Goal: Task Accomplishment & Management: Complete application form

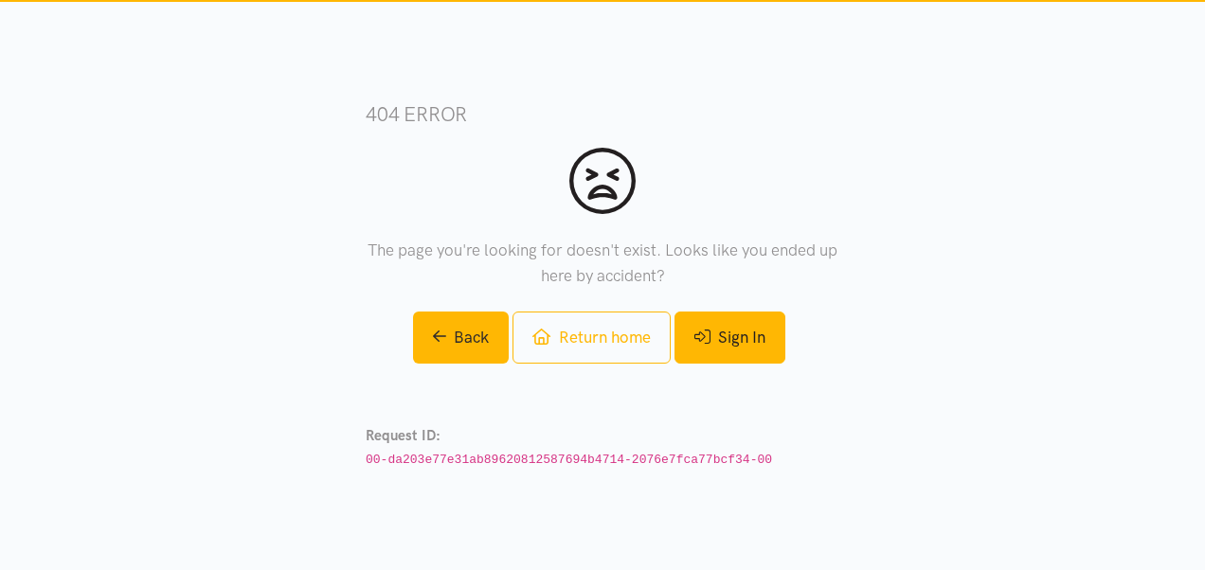
click at [720, 341] on link "Sign In" at bounding box center [729, 338] width 111 height 52
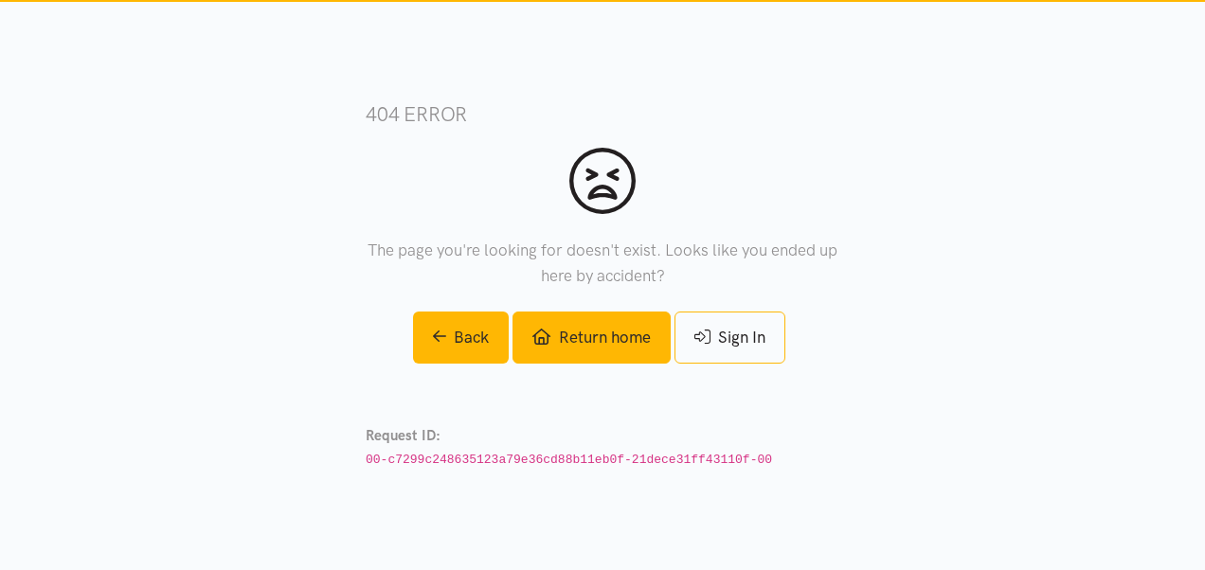
click at [572, 332] on link "Return home" at bounding box center [590, 338] width 157 height 52
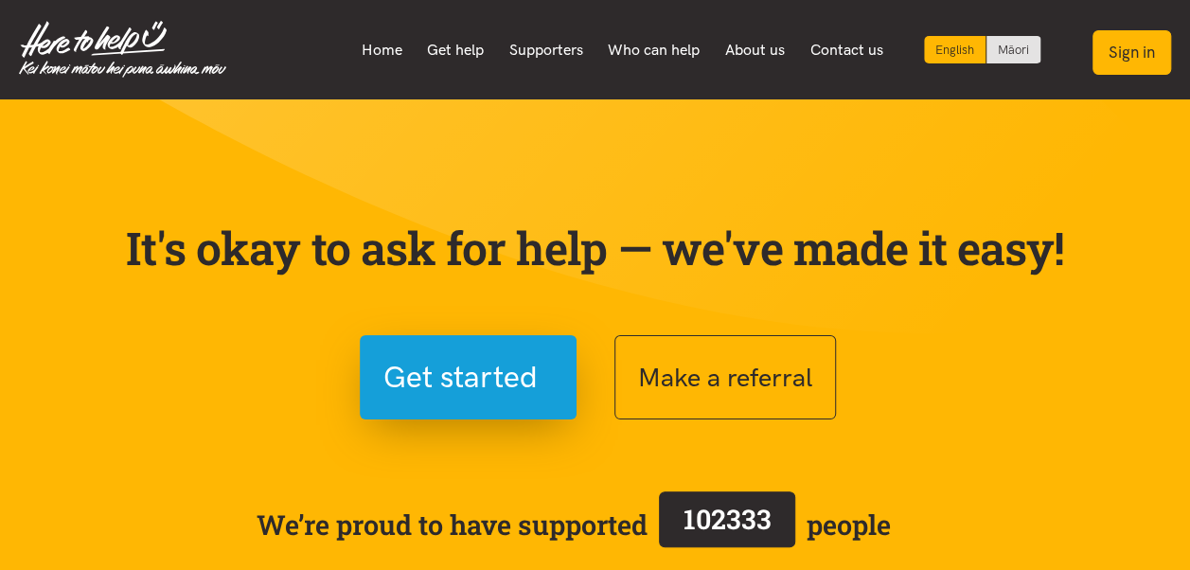
click at [1158, 43] on button "Sign in" at bounding box center [1132, 52] width 79 height 45
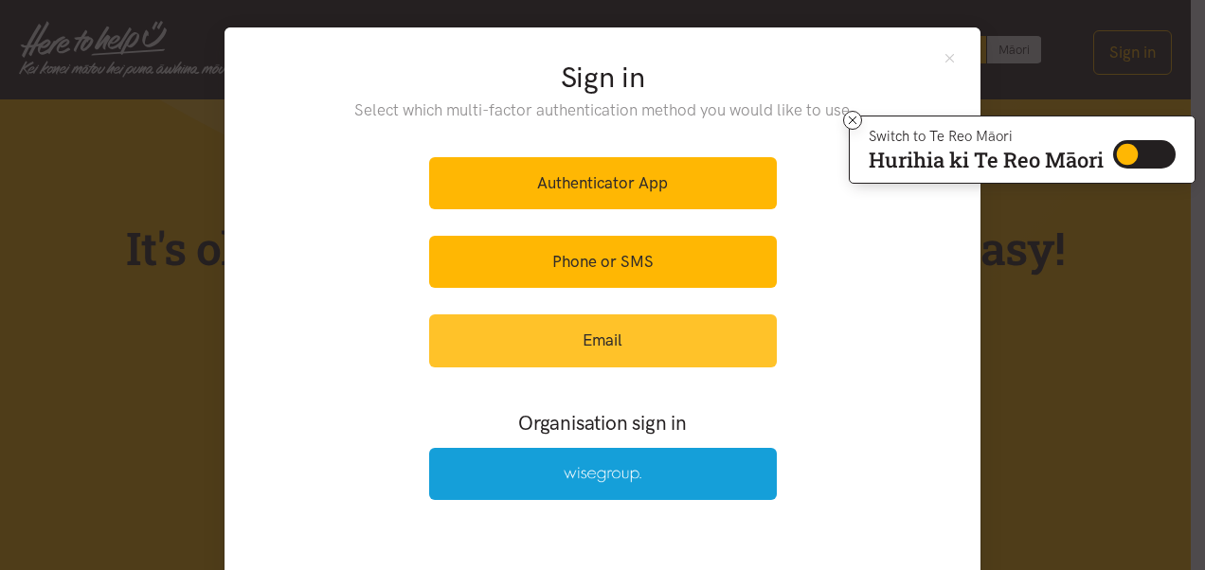
click at [564, 338] on link "Email" at bounding box center [603, 340] width 348 height 52
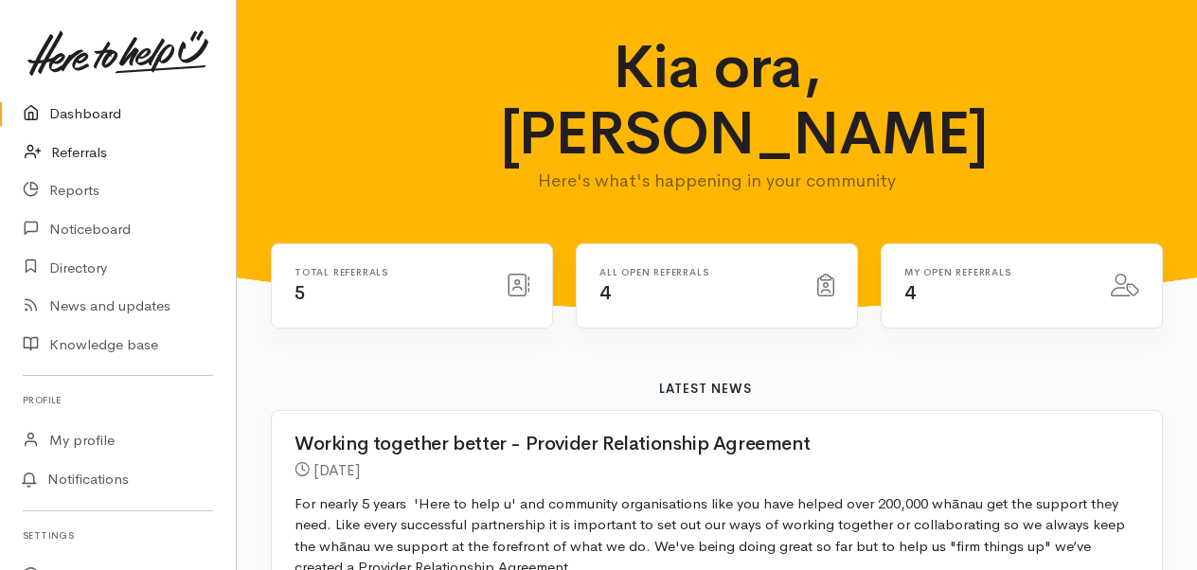
click at [106, 155] on link "Referrals" at bounding box center [118, 153] width 236 height 39
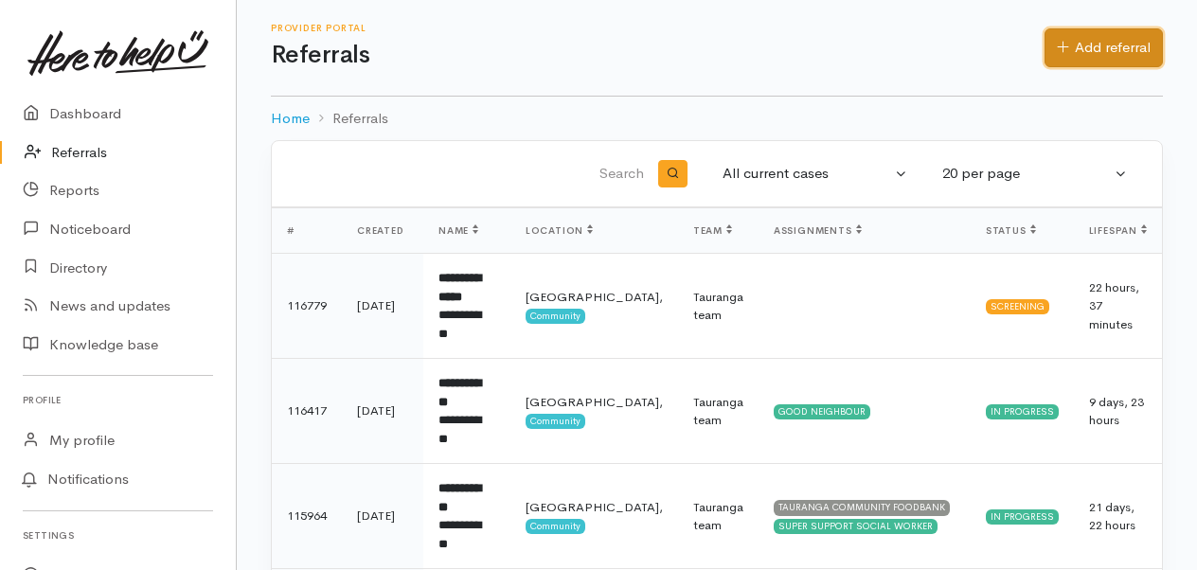
click at [1091, 40] on link "Add referral" at bounding box center [1104, 47] width 118 height 39
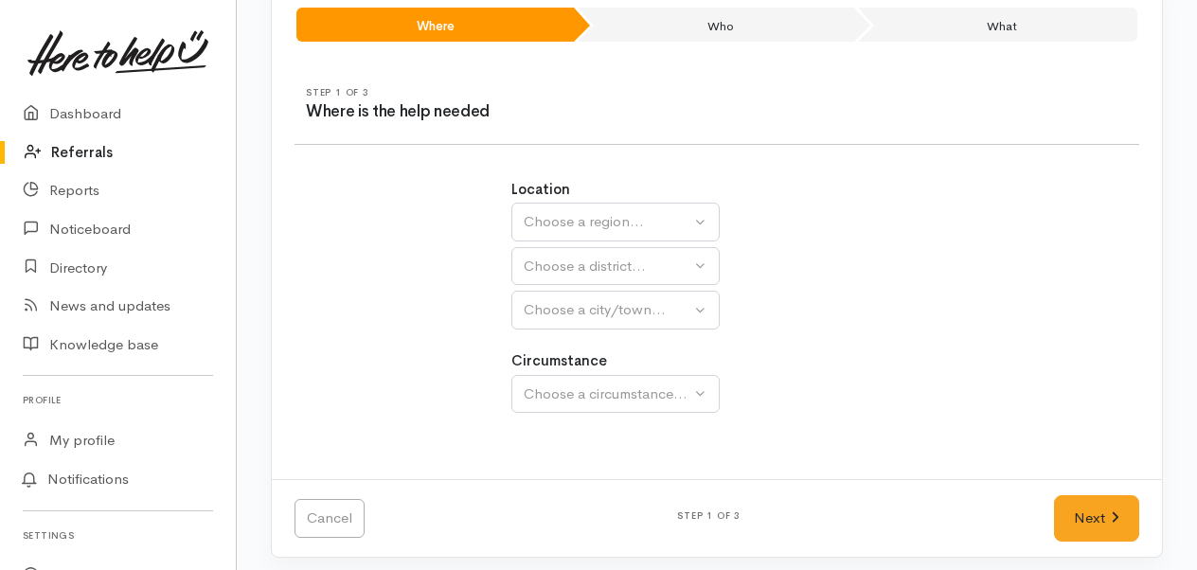
scroll to position [158, 0]
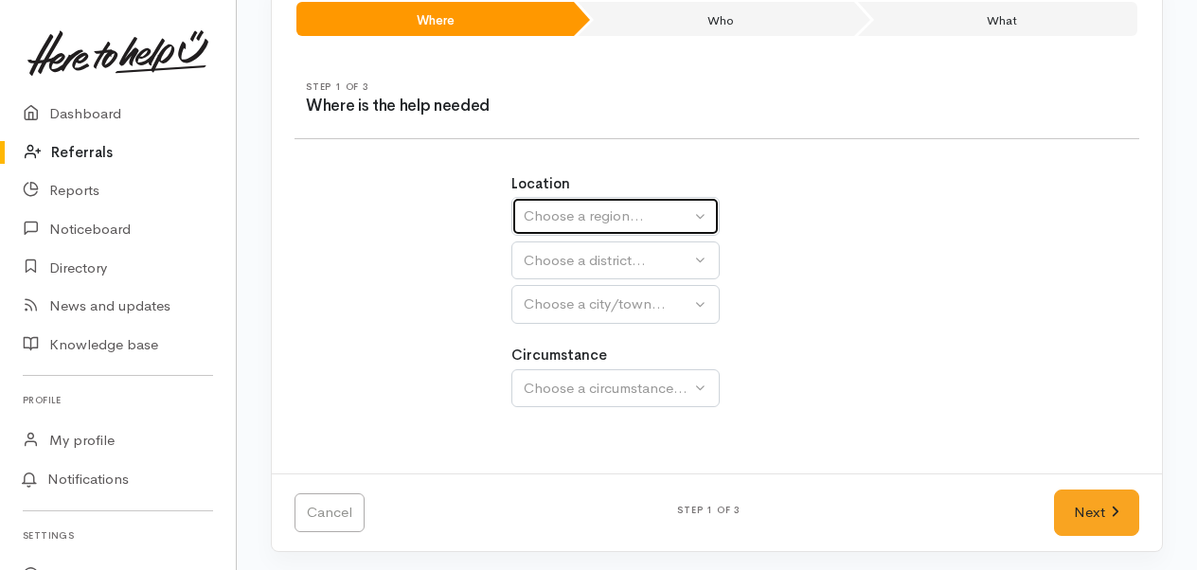
click at [627, 212] on div "Choose a region..." at bounding box center [607, 217] width 167 height 22
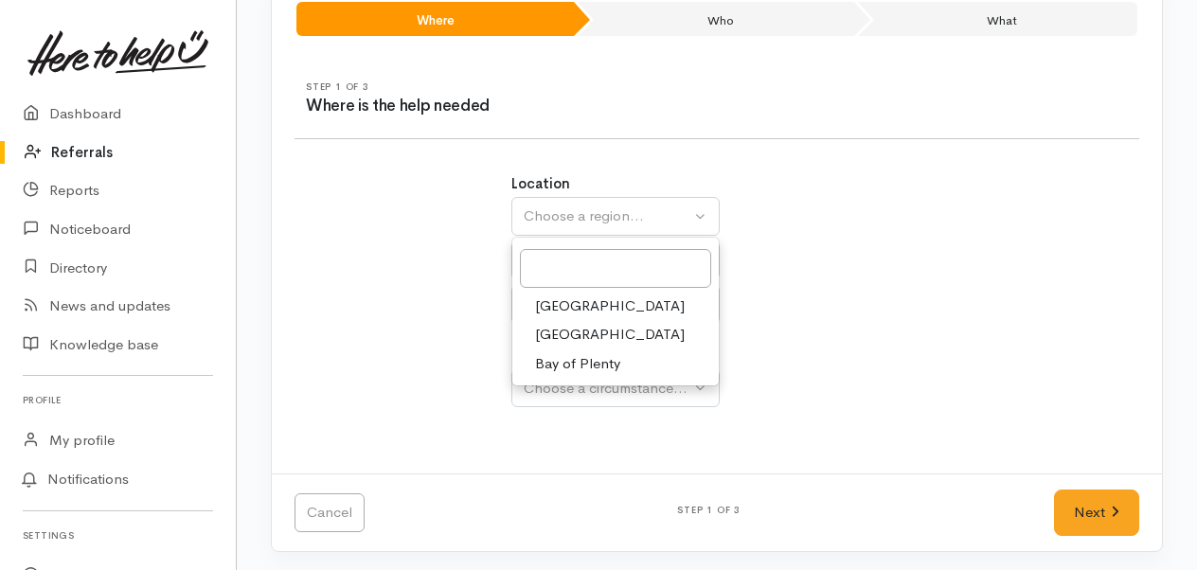
click at [642, 359] on link "Bay of Plenty" at bounding box center [615, 363] width 206 height 29
select select "4"
select select
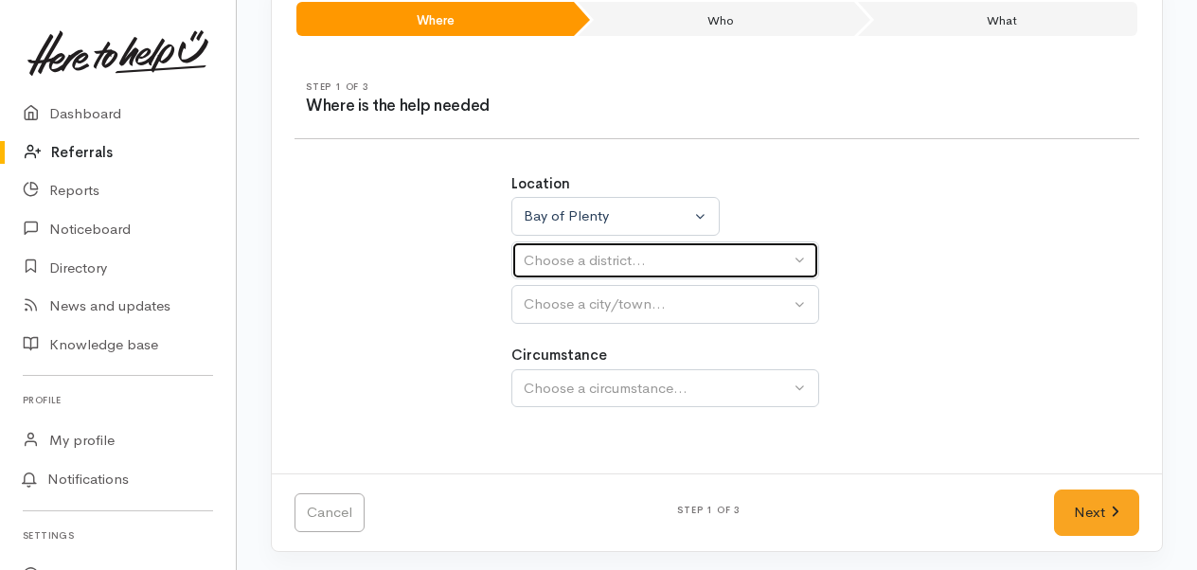
click at [701, 255] on div "Choose a district..." at bounding box center [657, 261] width 266 height 22
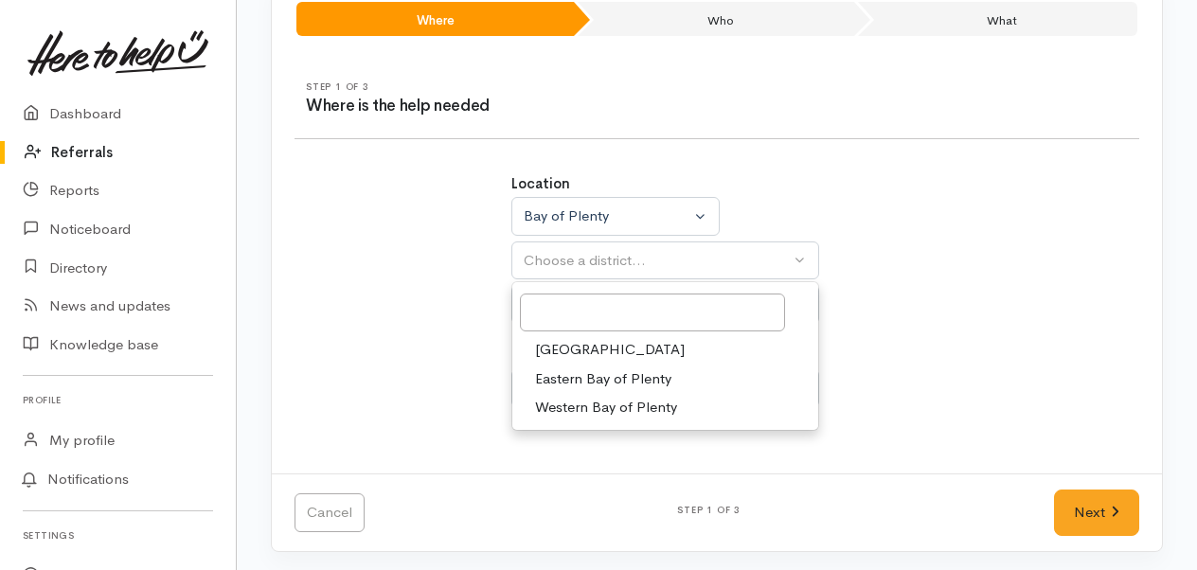
click at [645, 402] on span "Western Bay of Plenty" at bounding box center [606, 408] width 142 height 22
select select "7"
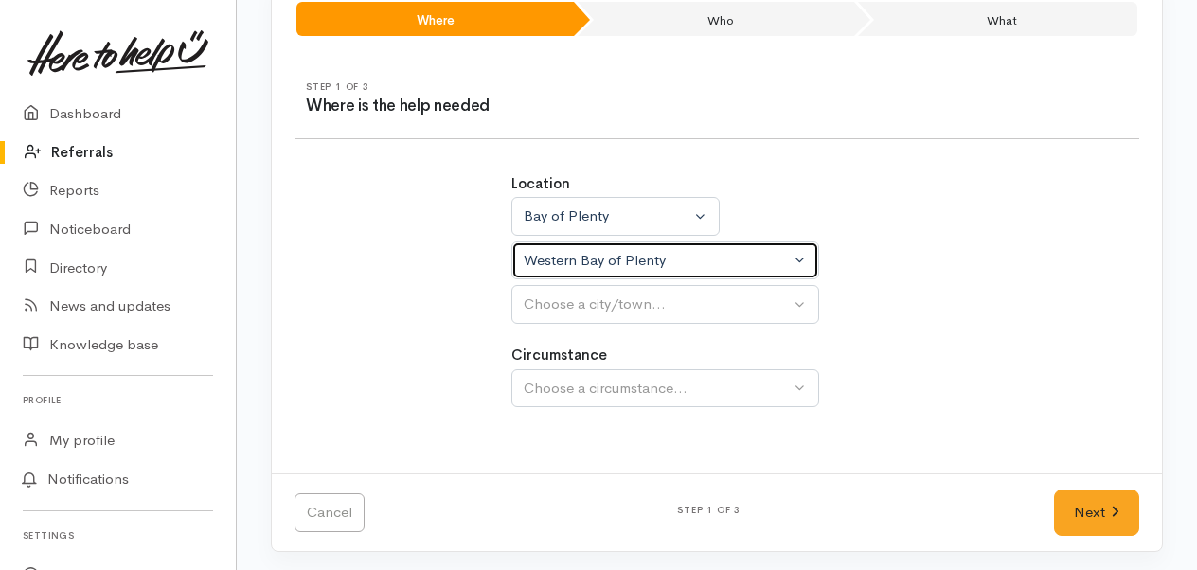
select select
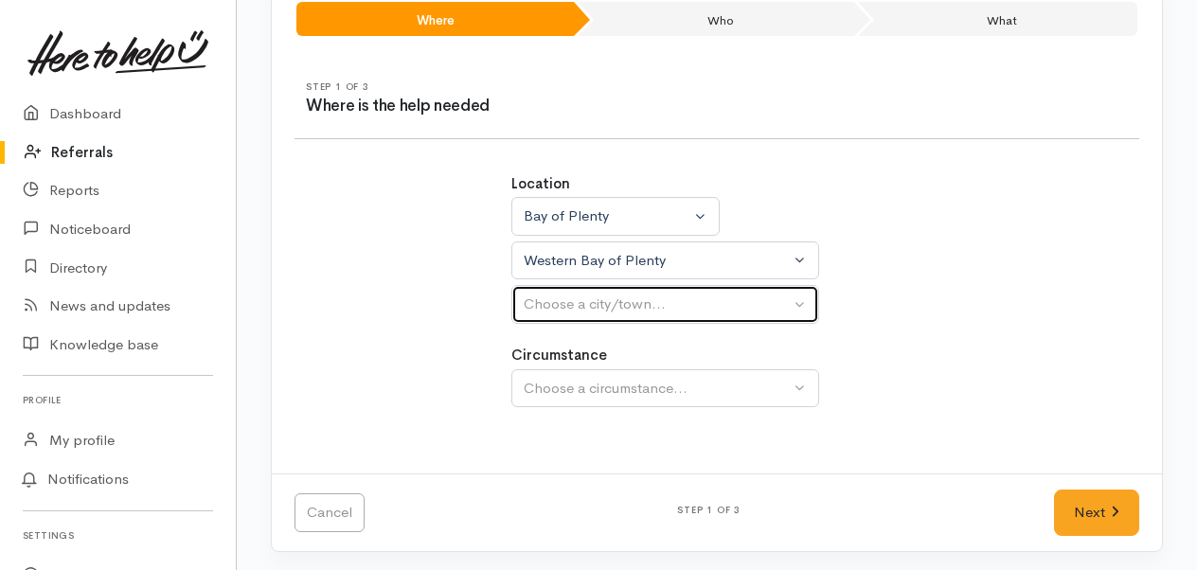
click at [788, 294] on div "Choose a city/town..." at bounding box center [657, 305] width 266 height 22
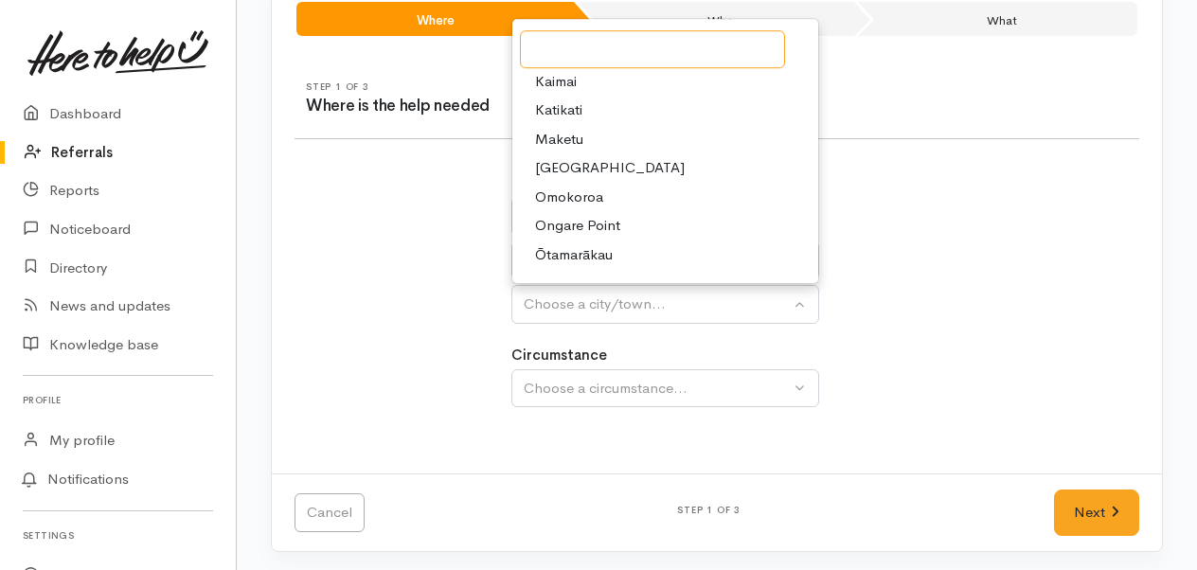
scroll to position [22, 0]
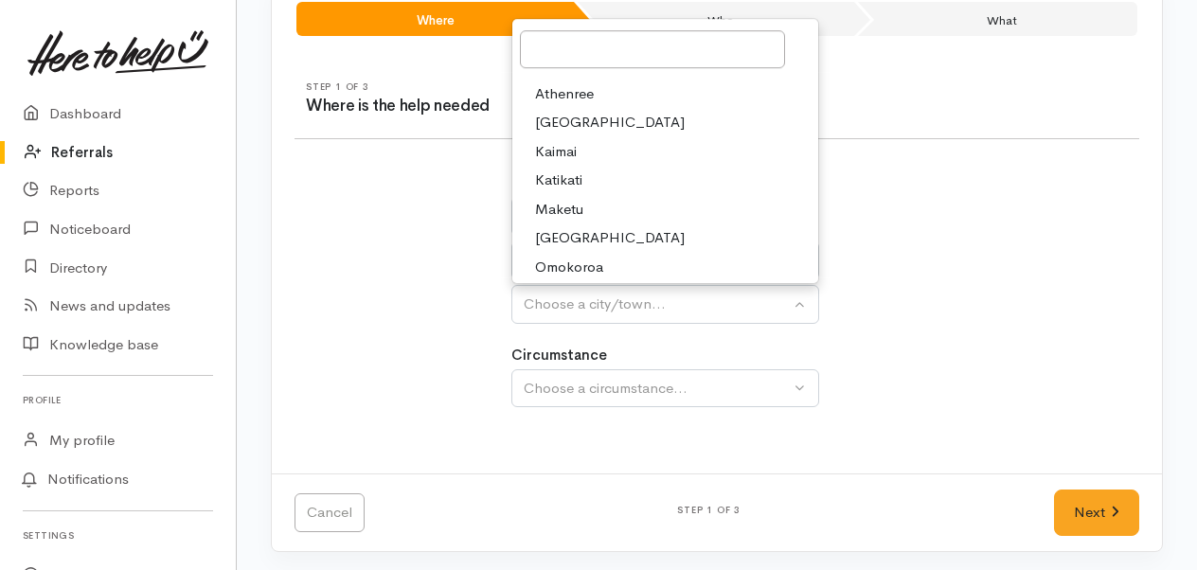
click at [960, 358] on div "Location Auckland Waikato Bay of Plenty Bay of Plenty Auckland Waikato Bay of P…" at bounding box center [716, 301] width 867 height 300
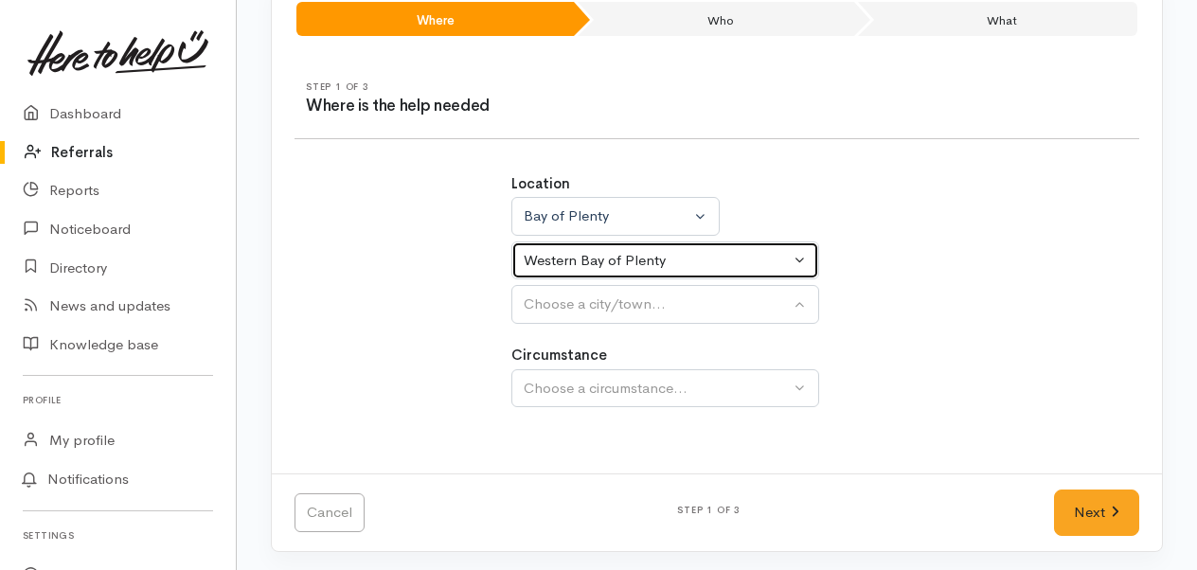
click at [760, 250] on div "Western Bay of Plenty" at bounding box center [657, 261] width 266 height 22
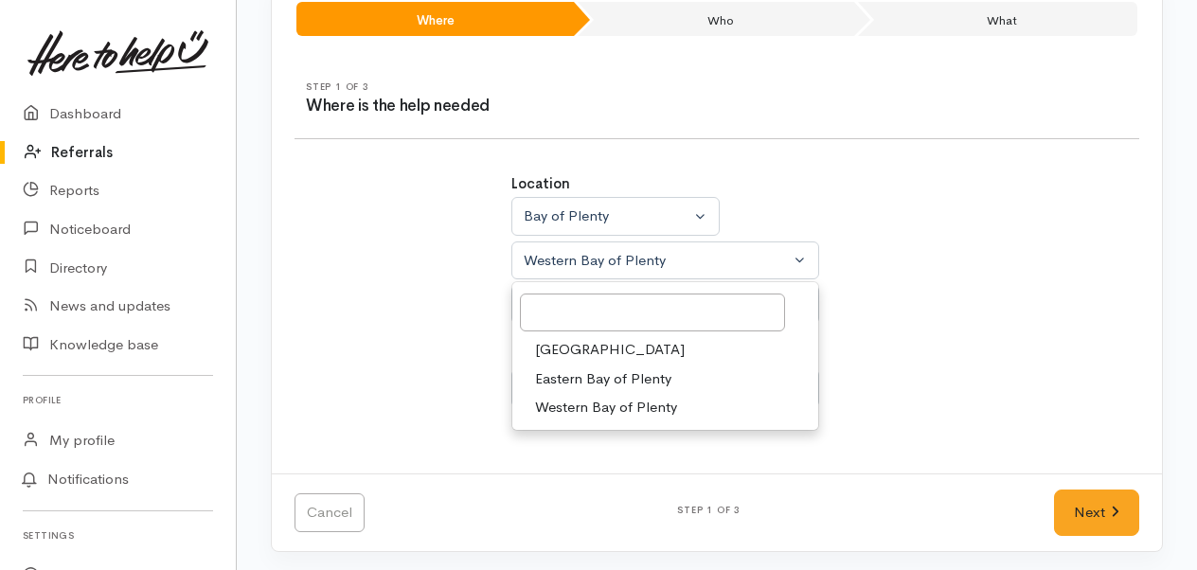
click at [639, 347] on link "Tauranga" at bounding box center [665, 349] width 306 height 29
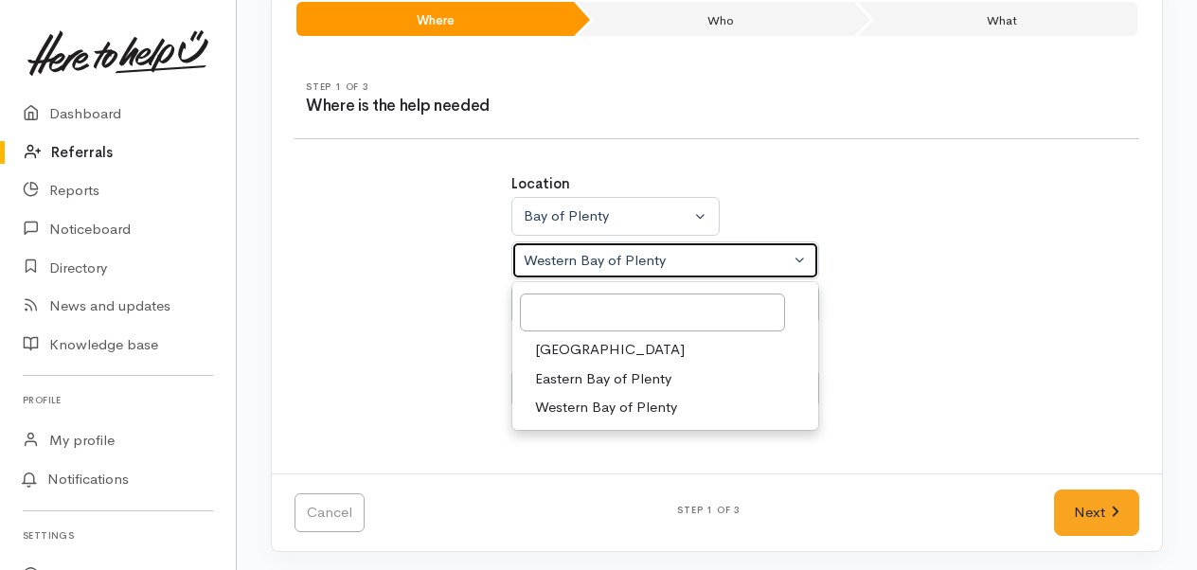
select select "6"
select select
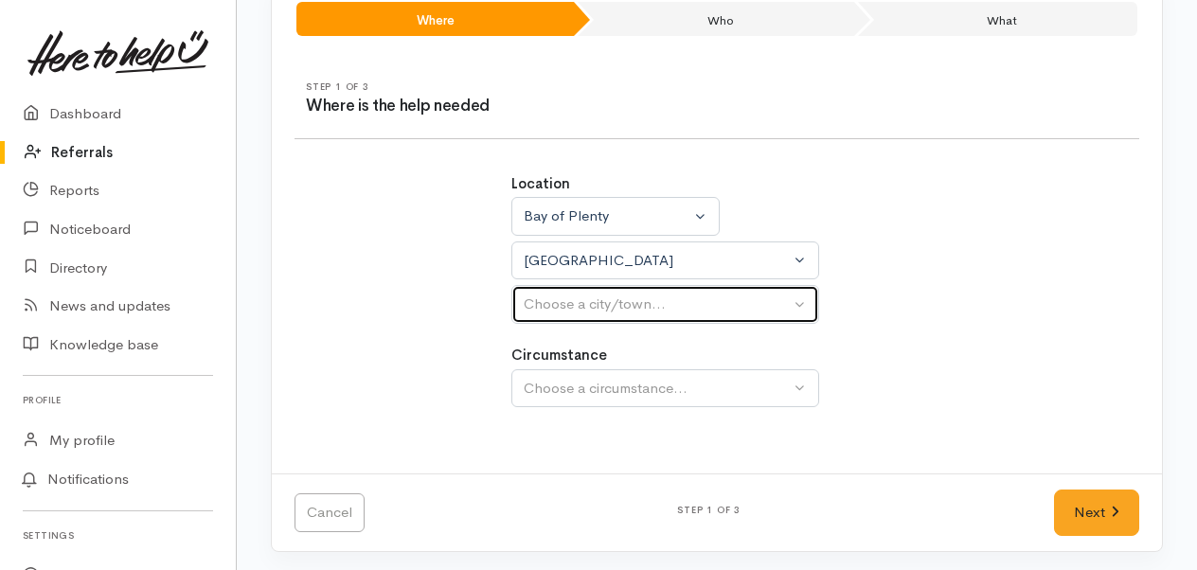
click at [745, 285] on button "Choose a city/town..." at bounding box center [665, 304] width 308 height 39
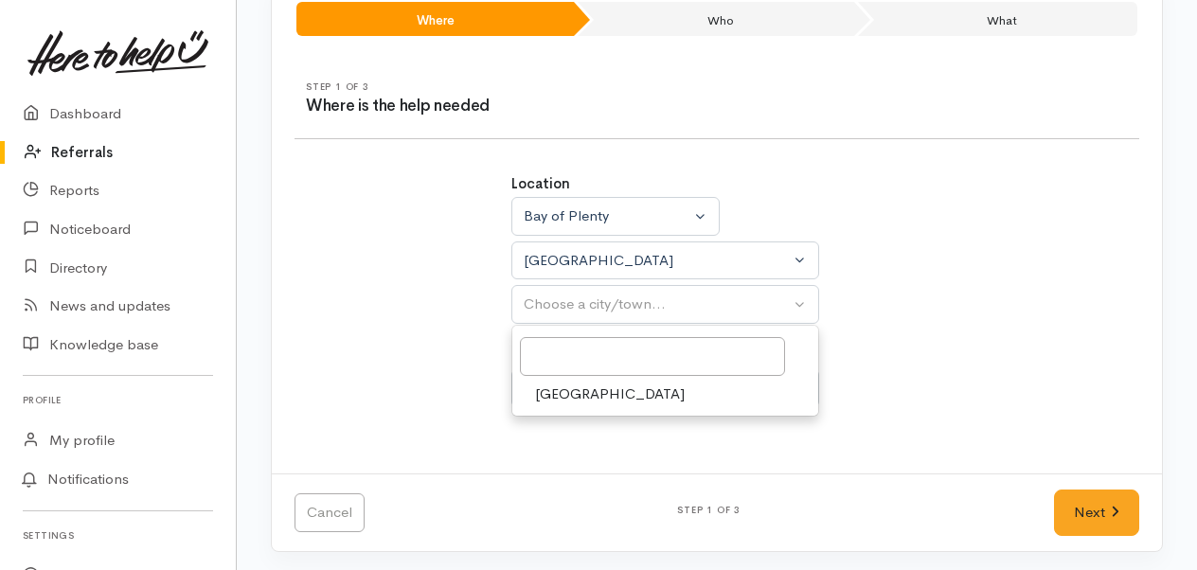
click at [591, 388] on link "Tauranga" at bounding box center [665, 394] width 306 height 29
select select "4"
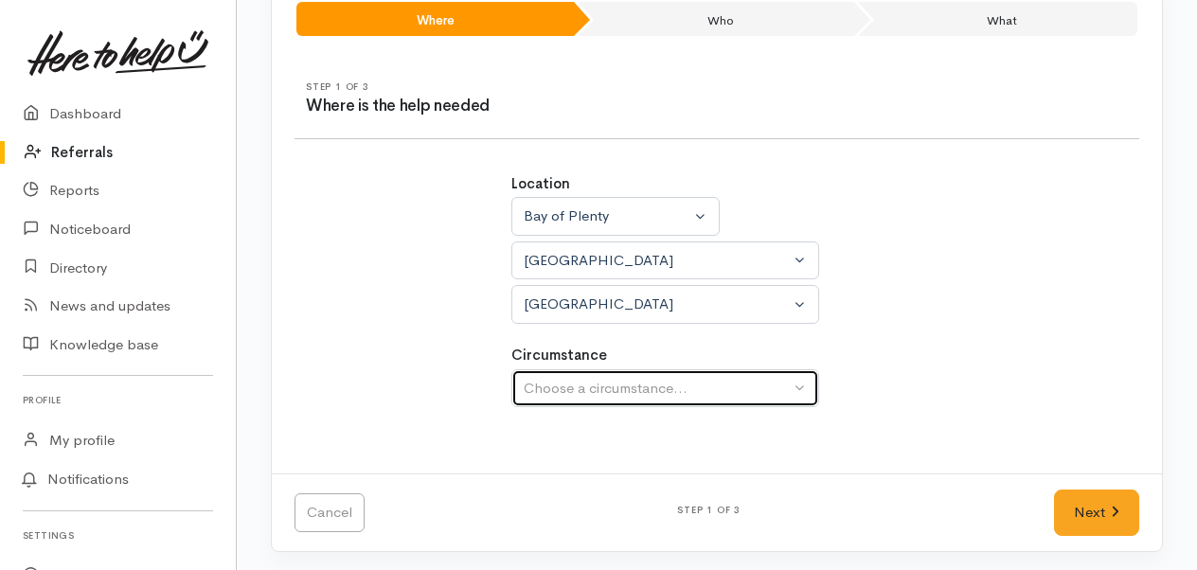
click at [737, 378] on div "Choose a circumstance..." at bounding box center [657, 389] width 266 height 22
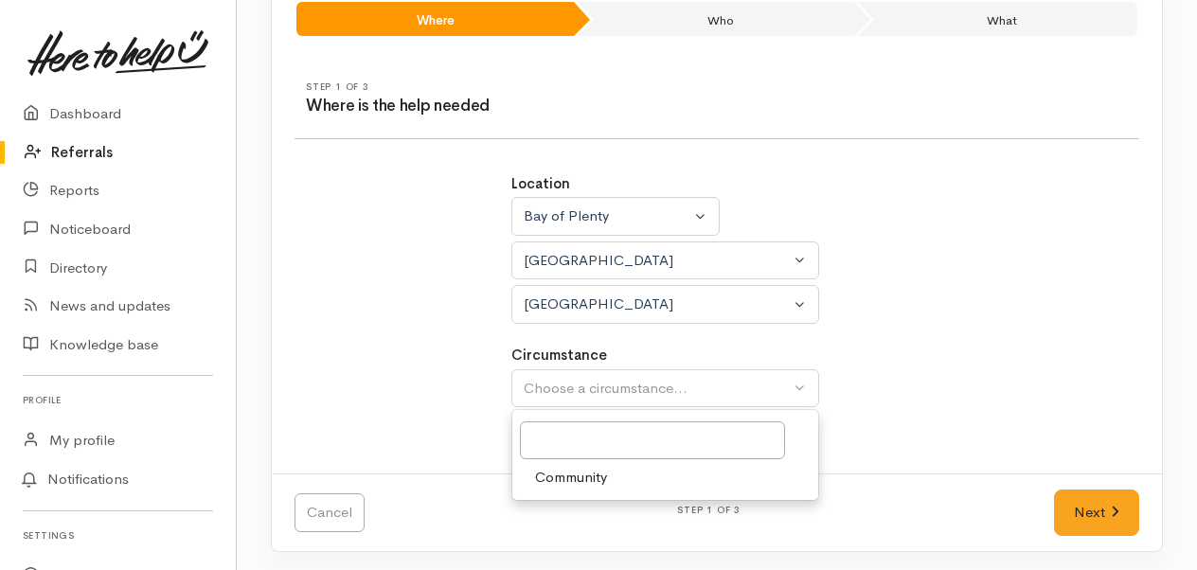
click at [647, 488] on link "Community" at bounding box center [665, 477] width 306 height 29
select select "2"
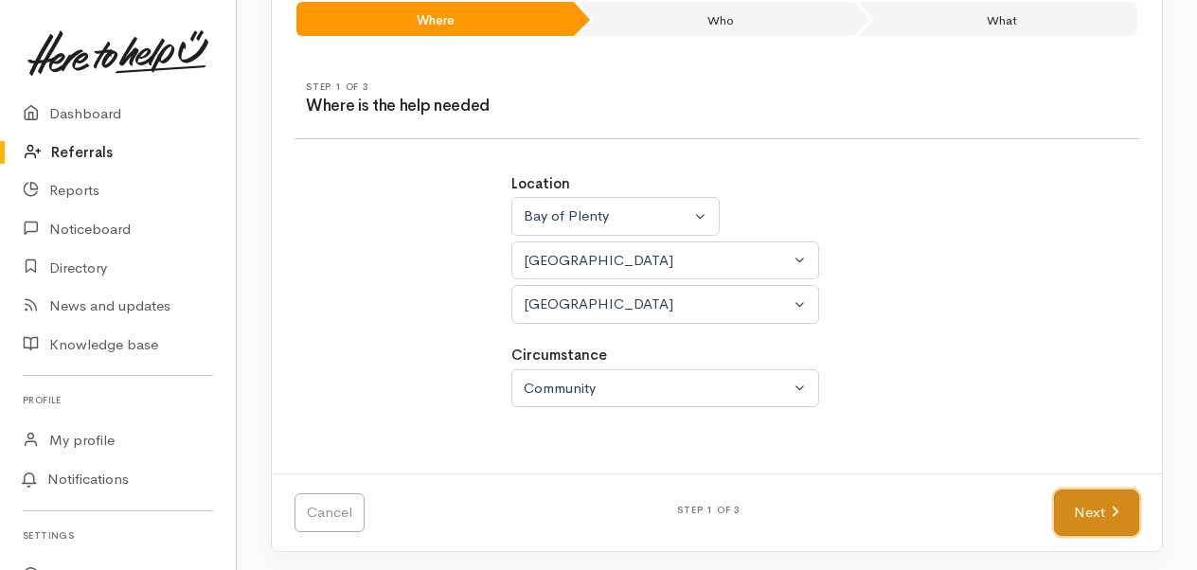
click at [1089, 503] on link "Next" at bounding box center [1096, 513] width 85 height 46
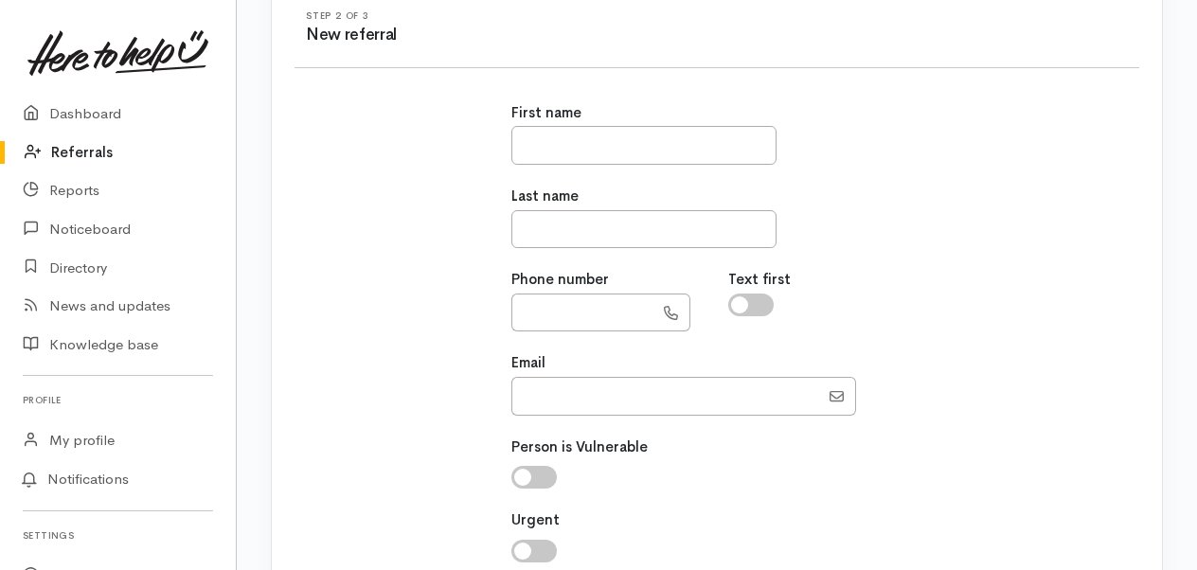
scroll to position [189, 0]
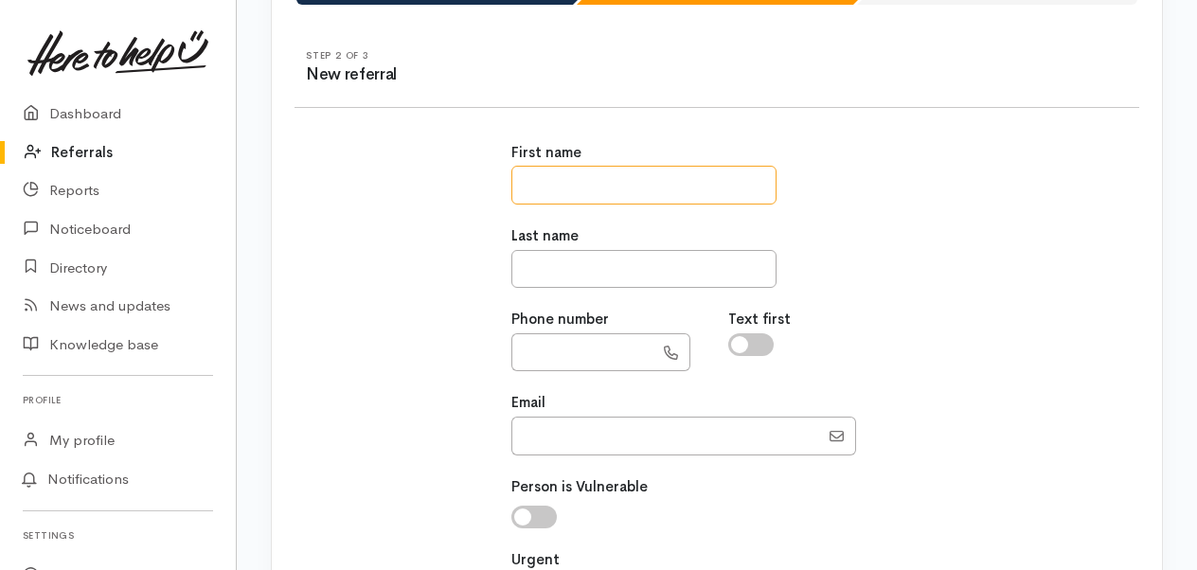
click at [591, 186] on input "text" at bounding box center [643, 185] width 265 height 39
type input "******"
type input "********"
click at [540, 337] on input "text" at bounding box center [582, 352] width 142 height 39
paste input "**********"
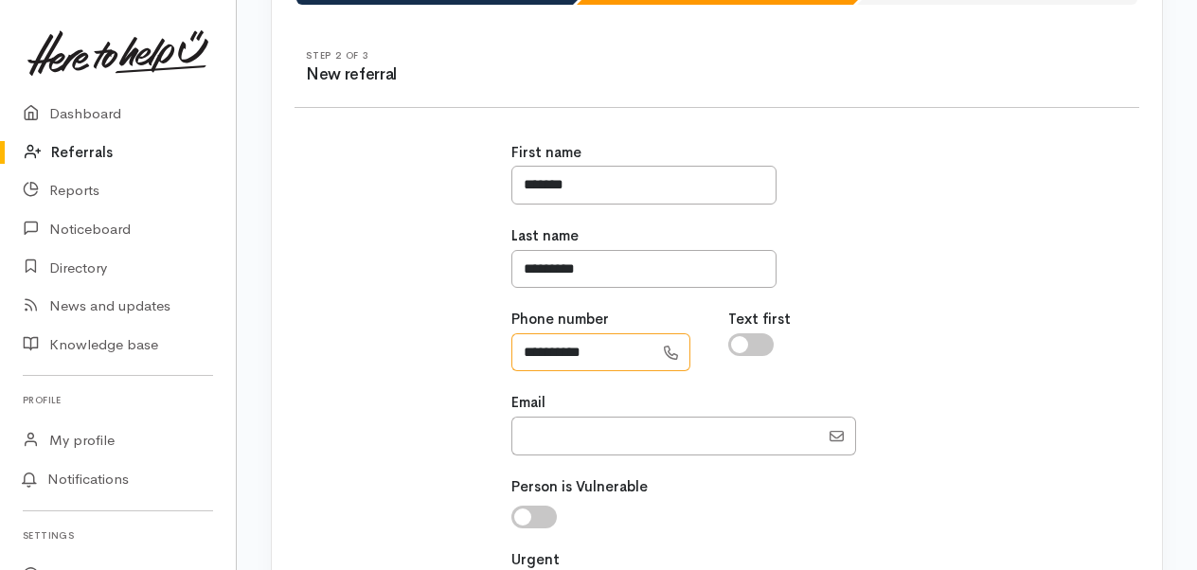
type input "**********"
click at [805, 372] on div "**********" at bounding box center [717, 416] width 434 height 595
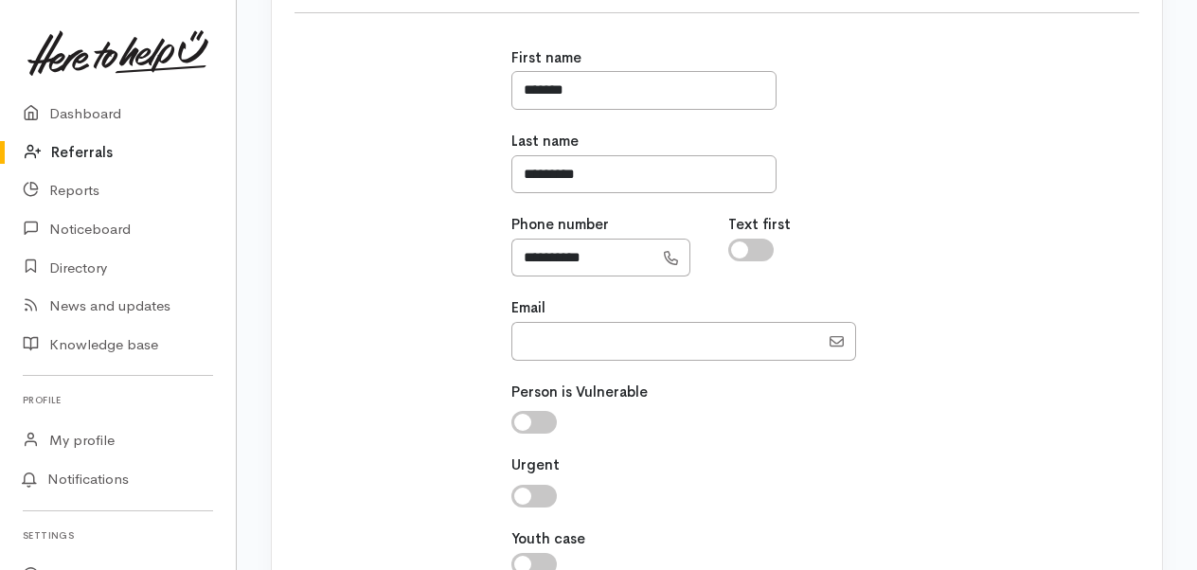
click at [536, 422] on input "checkbox" at bounding box center [533, 422] width 45 height 23
checkbox input "true"
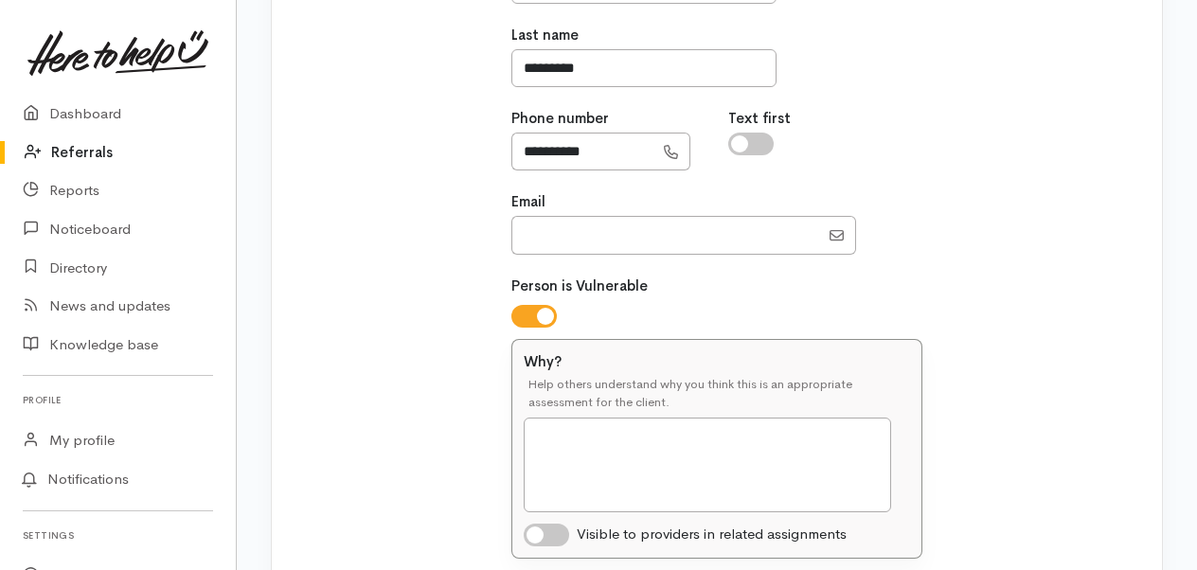
scroll to position [568, 0]
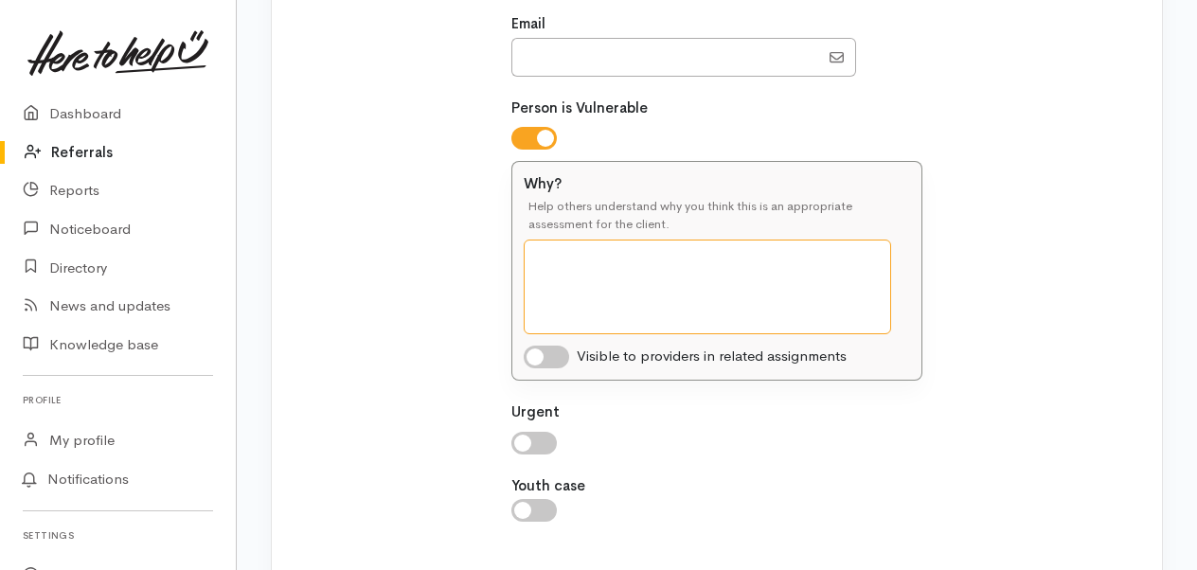
drag, startPoint x: 580, startPoint y: 254, endPoint x: 573, endPoint y: 261, distance: 10.1
click at [580, 254] on textarea "Why?" at bounding box center [707, 287] width 367 height 95
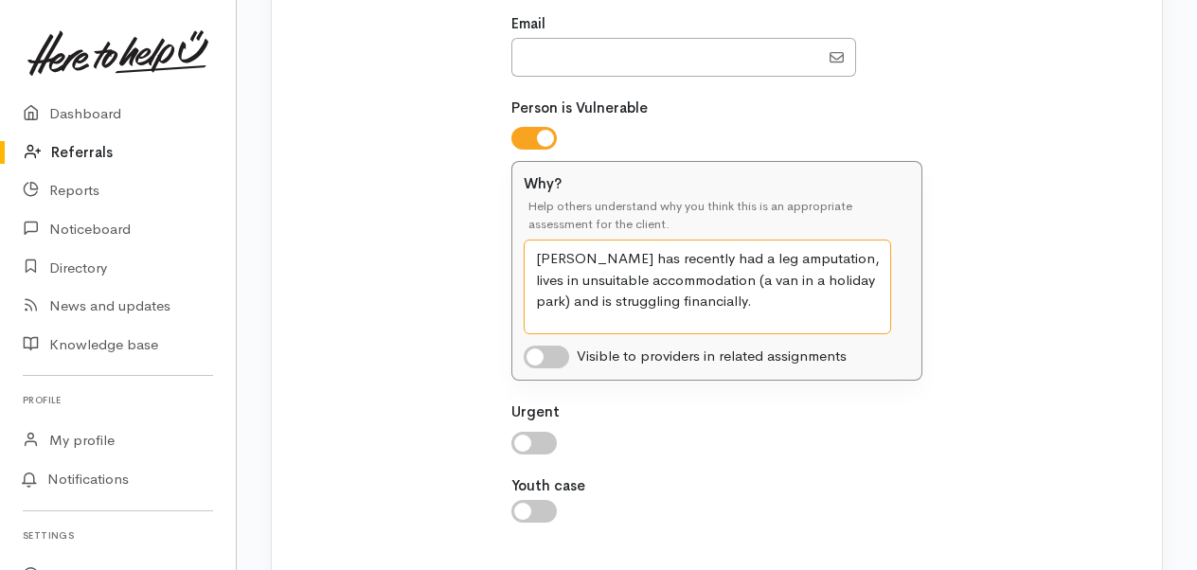
type textarea "Tyrone has recently had a leg amputation, lives in unsuitable accommodation (a …"
click at [545, 354] on input "checkbox" at bounding box center [546, 357] width 45 height 23
checkbox input "true"
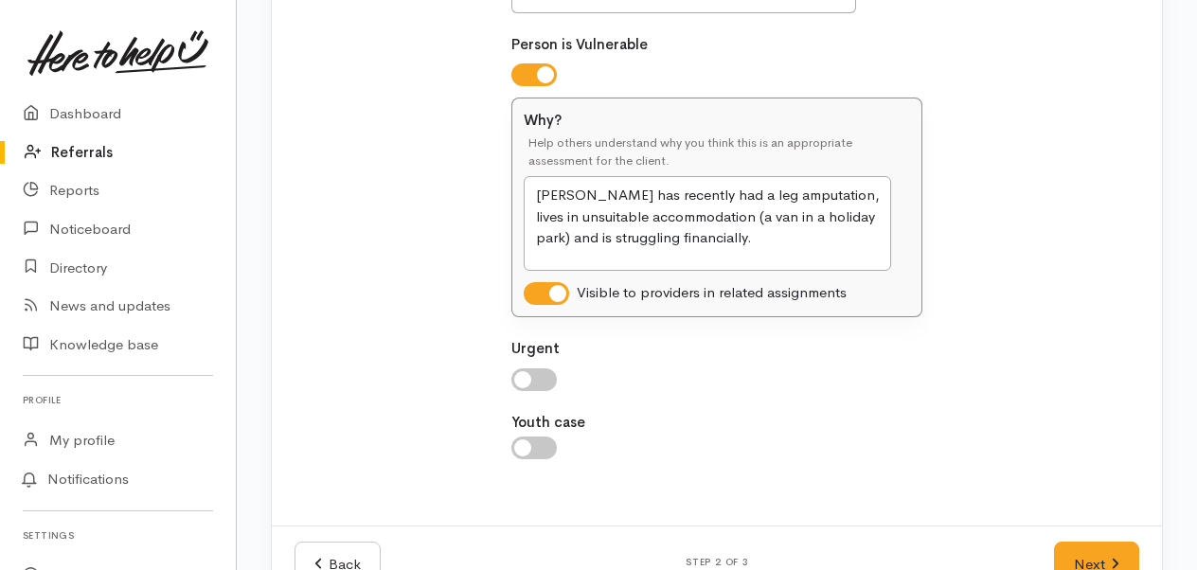
scroll to position [683, 0]
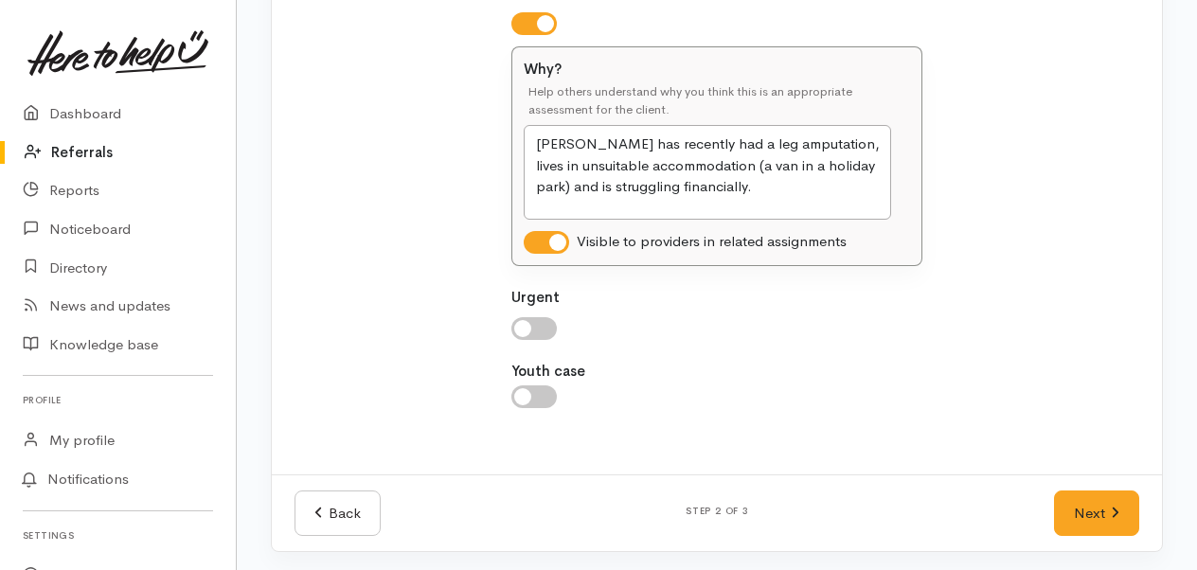
click at [540, 330] on input "checkbox" at bounding box center [533, 328] width 45 height 23
checkbox input "true"
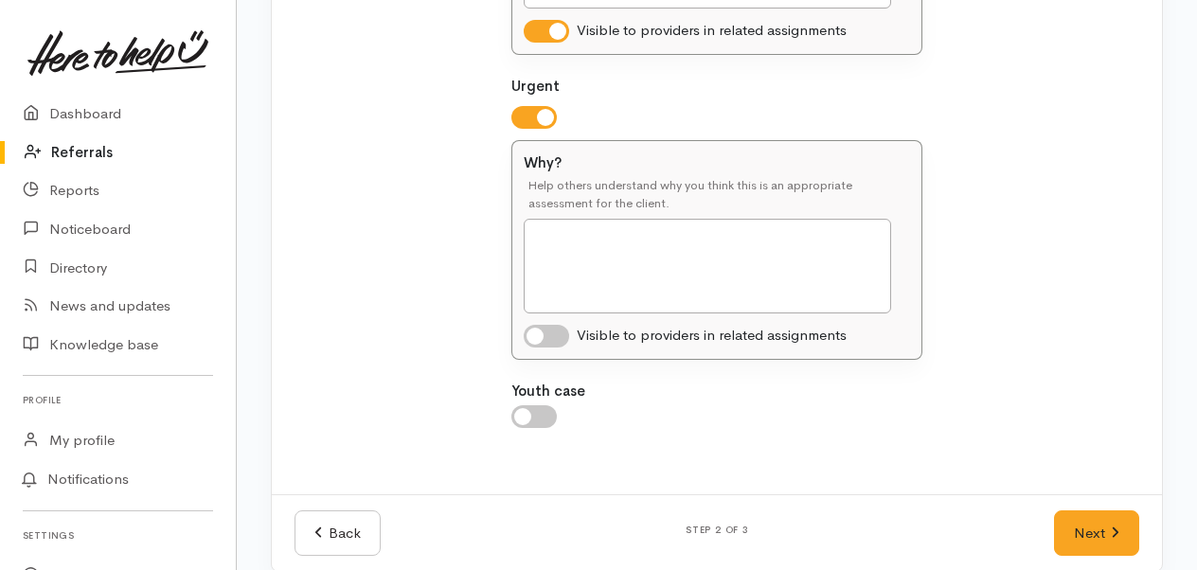
scroll to position [913, 0]
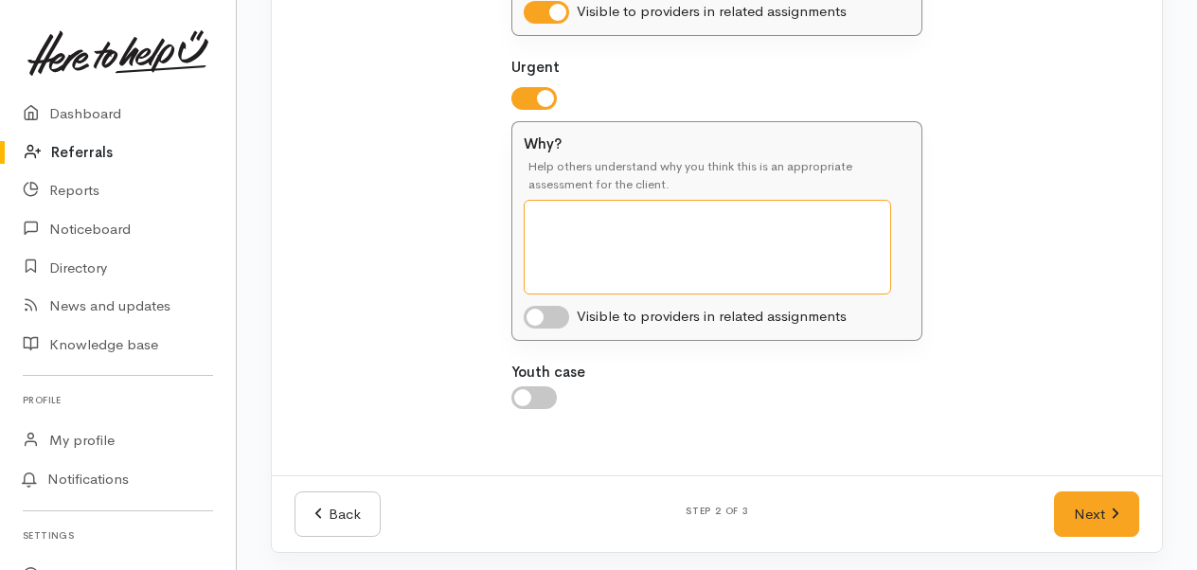
click at [607, 218] on textarea "Why?" at bounding box center [707, 247] width 367 height 95
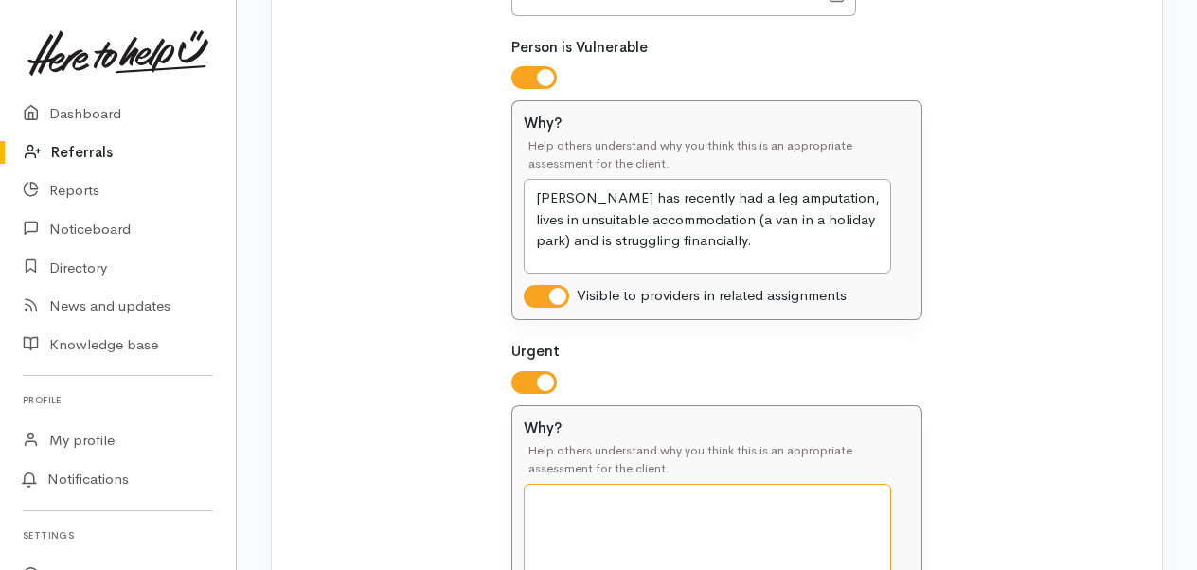
scroll to position [724, 0]
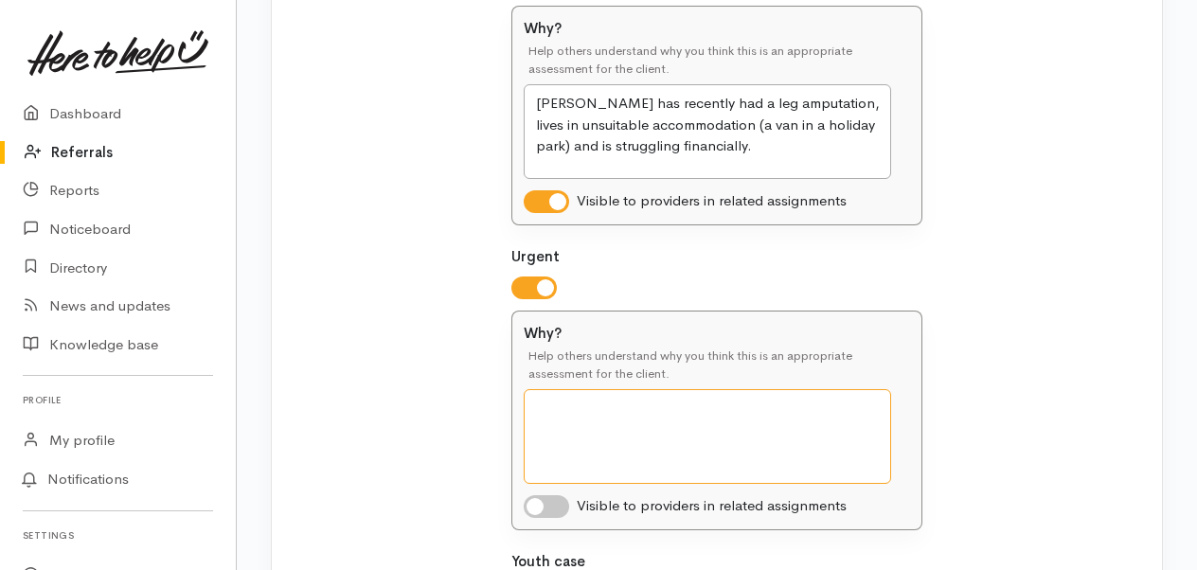
type textarea "T"
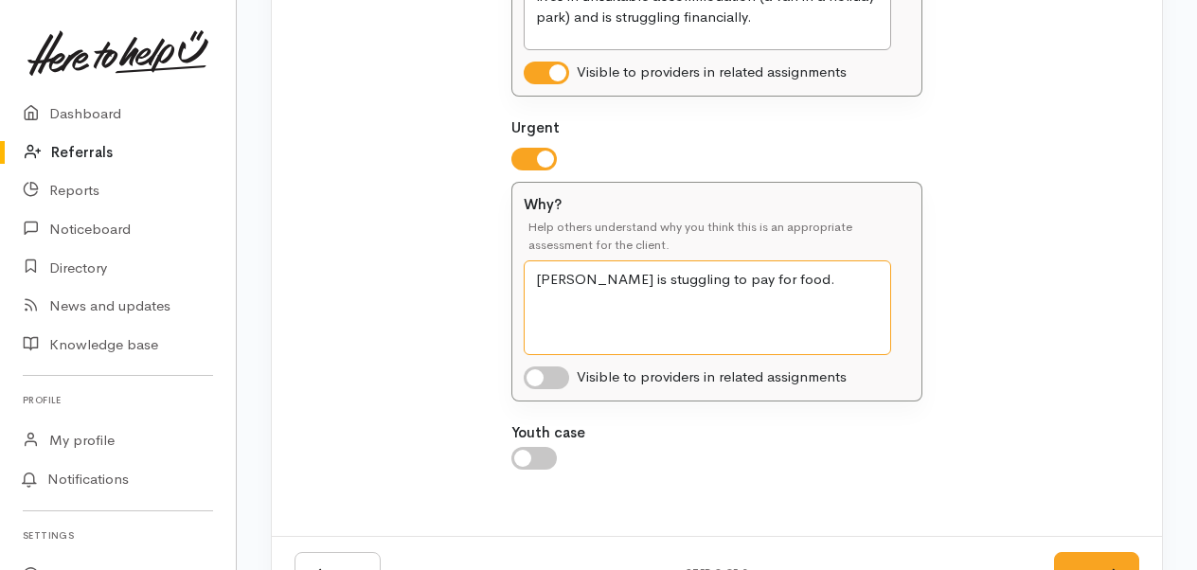
scroll to position [913, 0]
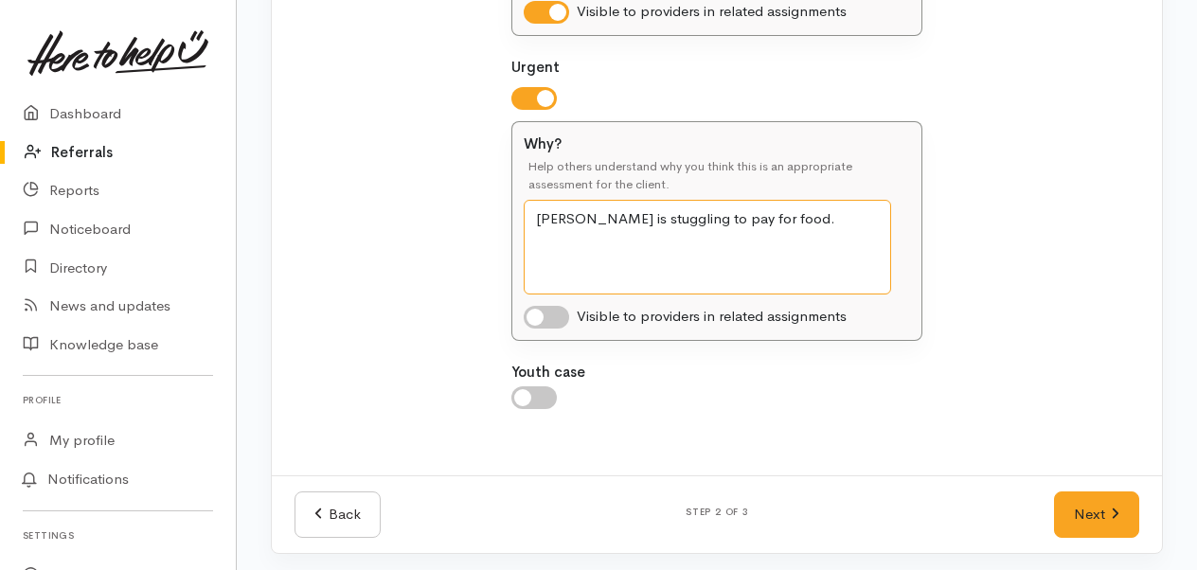
type textarea "Tyrone is stuggling to pay for food."
click at [544, 309] on input "checkbox" at bounding box center [546, 317] width 45 height 23
checkbox input "true"
drag, startPoint x: 581, startPoint y: 209, endPoint x: 599, endPoint y: 233, distance: 29.7
click at [582, 210] on textarea "Tyrone is stuggling to pay for food." at bounding box center [707, 247] width 367 height 95
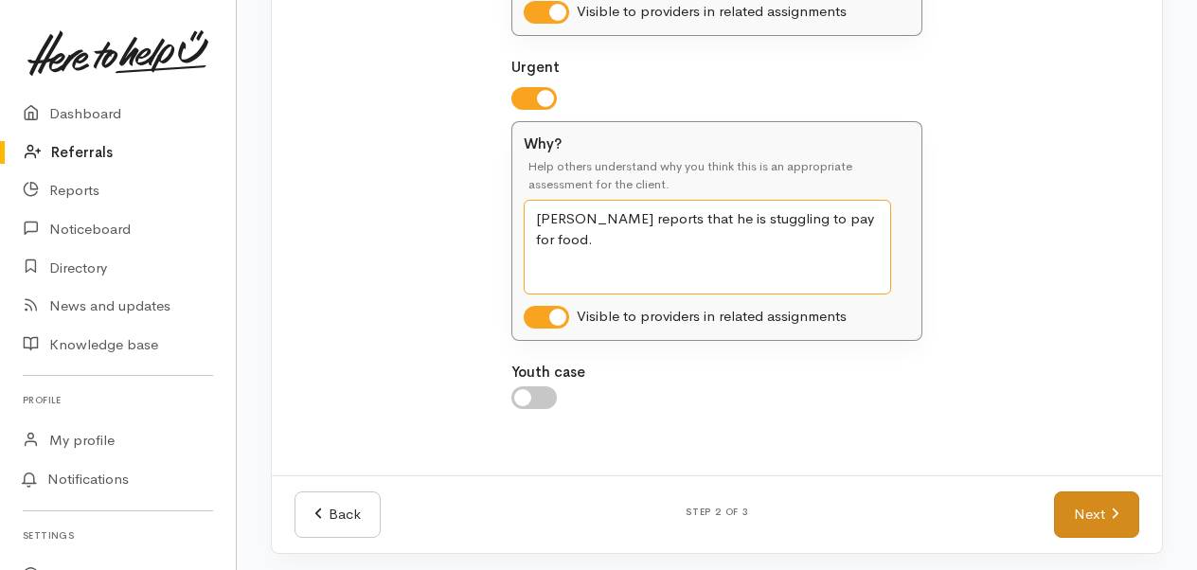
type textarea "Tyrone reports that he is stuggling to pay for food."
click at [1104, 502] on link "Next" at bounding box center [1096, 515] width 85 height 46
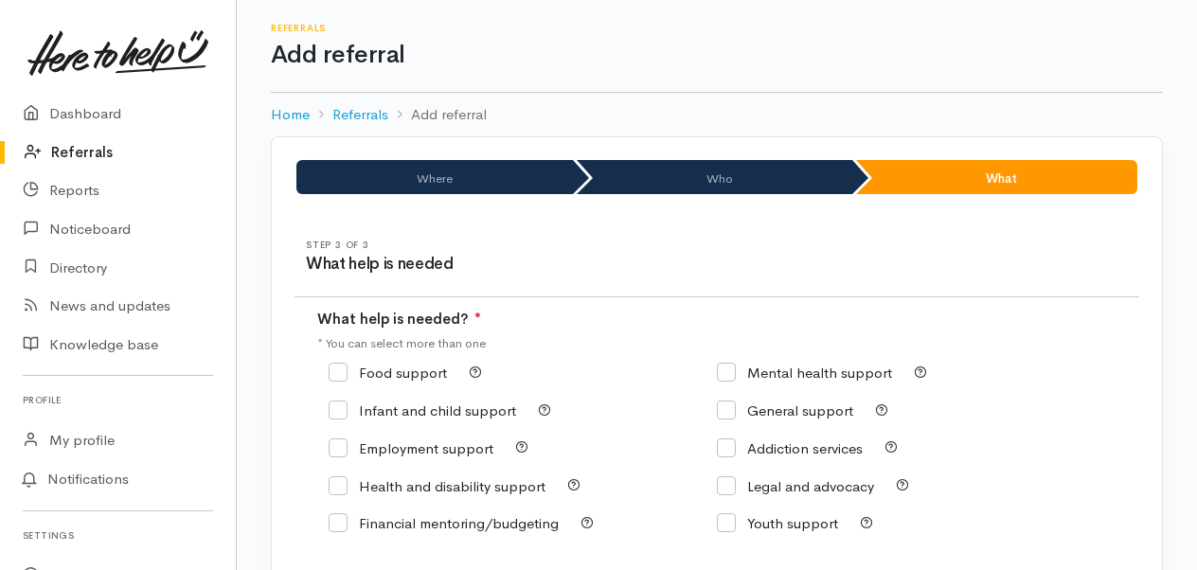
scroll to position [189, 0]
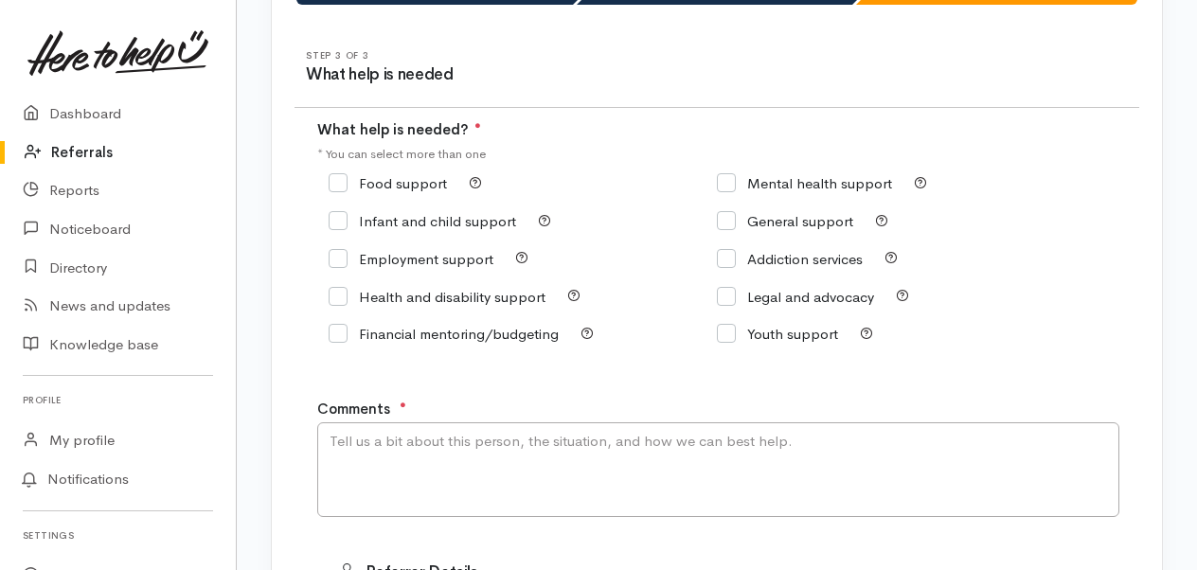
click at [337, 180] on input "Food support" at bounding box center [388, 183] width 118 height 14
checkbox input "true"
click at [336, 336] on input "Financial mentoring/budgeting" at bounding box center [444, 334] width 230 height 14
checkbox input "true"
click at [735, 224] on input "General support" at bounding box center [785, 221] width 136 height 14
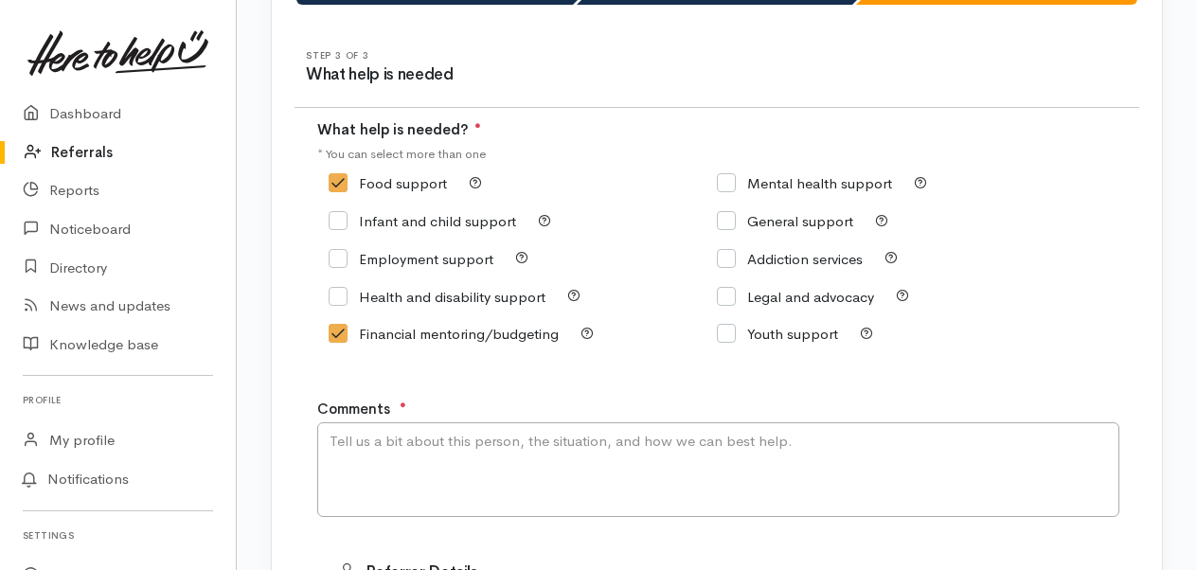
checkbox input "true"
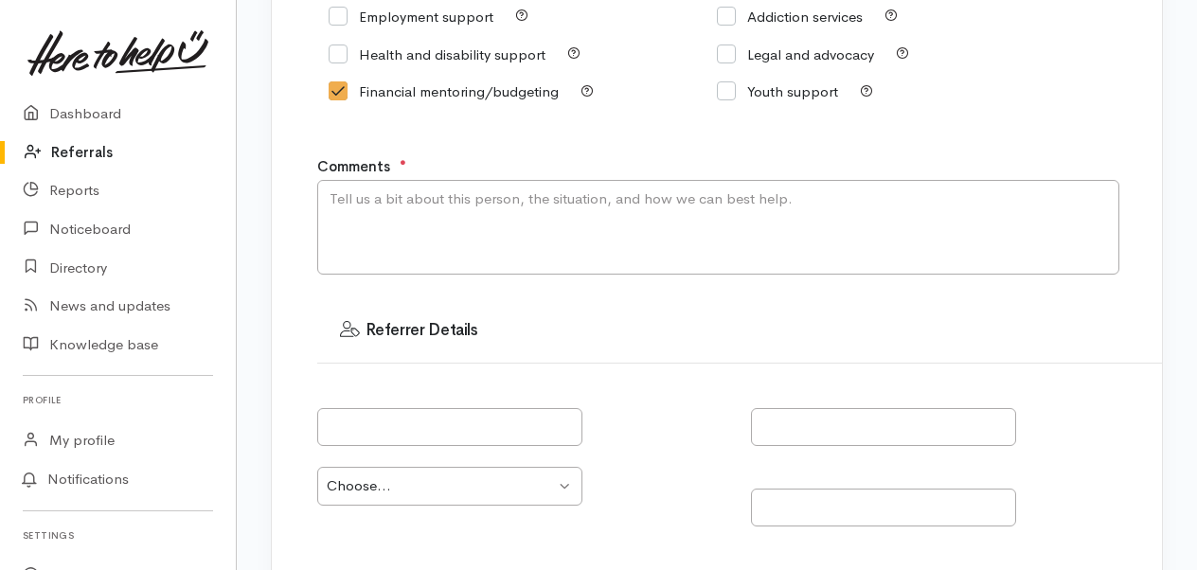
scroll to position [474, 0]
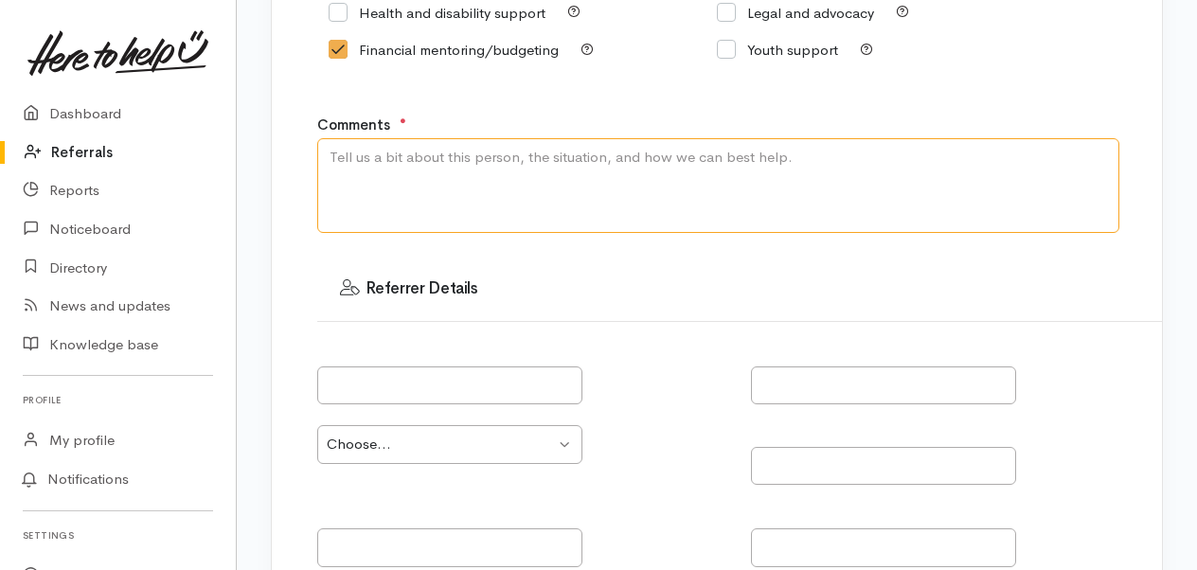
click at [373, 169] on textarea "Comments" at bounding box center [718, 185] width 802 height 95
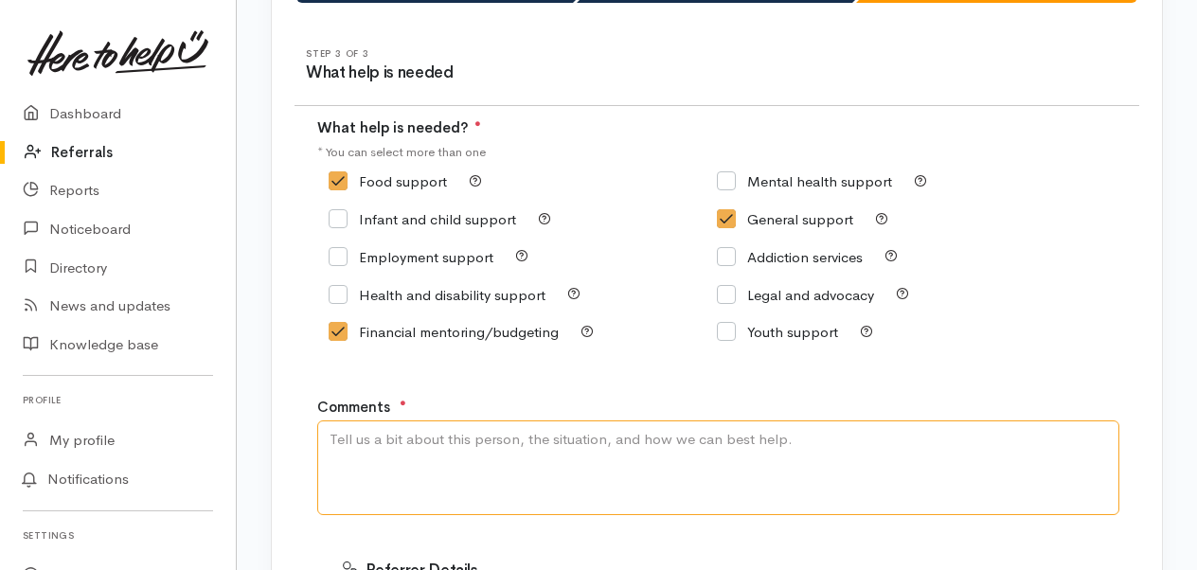
scroll to position [189, 0]
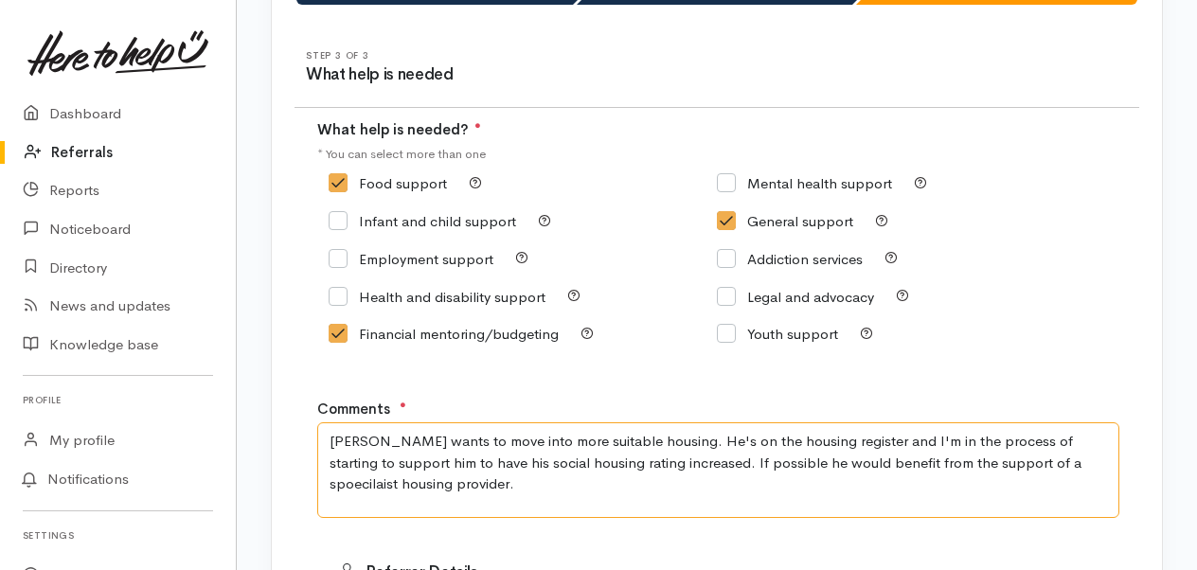
click at [975, 483] on textarea "Tyrone wants to move into more suitable housing. He's on the housing register a…" at bounding box center [718, 469] width 802 height 95
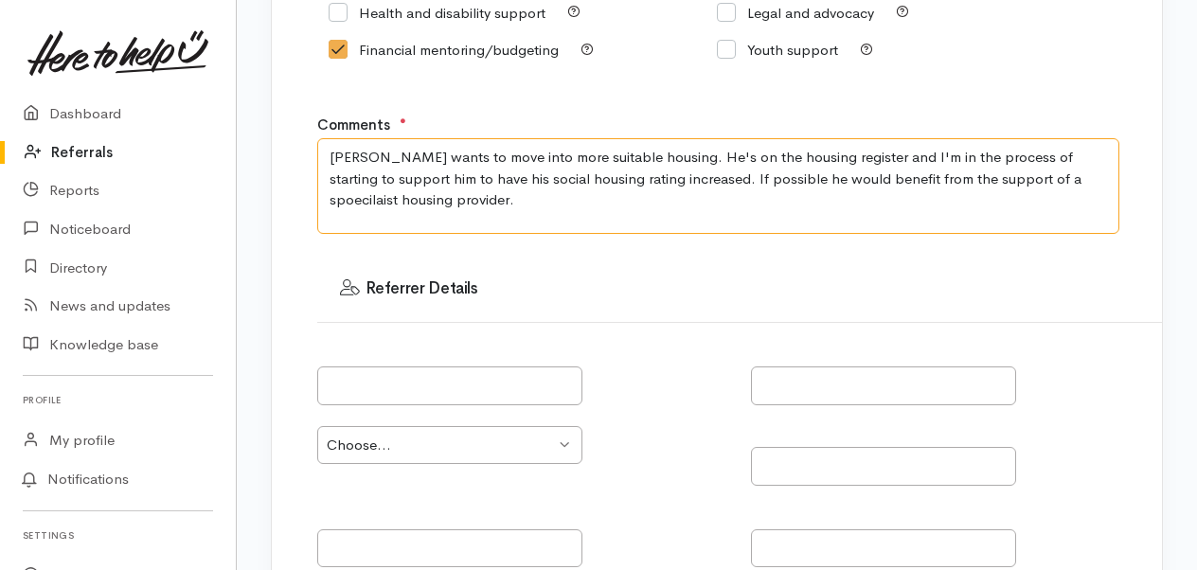
drag, startPoint x: 381, startPoint y: 205, endPoint x: 1083, endPoint y: 180, distance: 703.1
click at [1083, 180] on textarea "Tyrone wants to move into more suitable housing. He's on the housing register a…" at bounding box center [718, 185] width 802 height 95
type textarea "Tyrone wants to move into more suitable housing. He's on the housing register a…"
click at [972, 205] on textarea "Tyrone wants to move into more suitable housing. He's on the housing register a…" at bounding box center [718, 185] width 802 height 95
drag, startPoint x: 617, startPoint y: 210, endPoint x: 262, endPoint y: 132, distance: 363.7
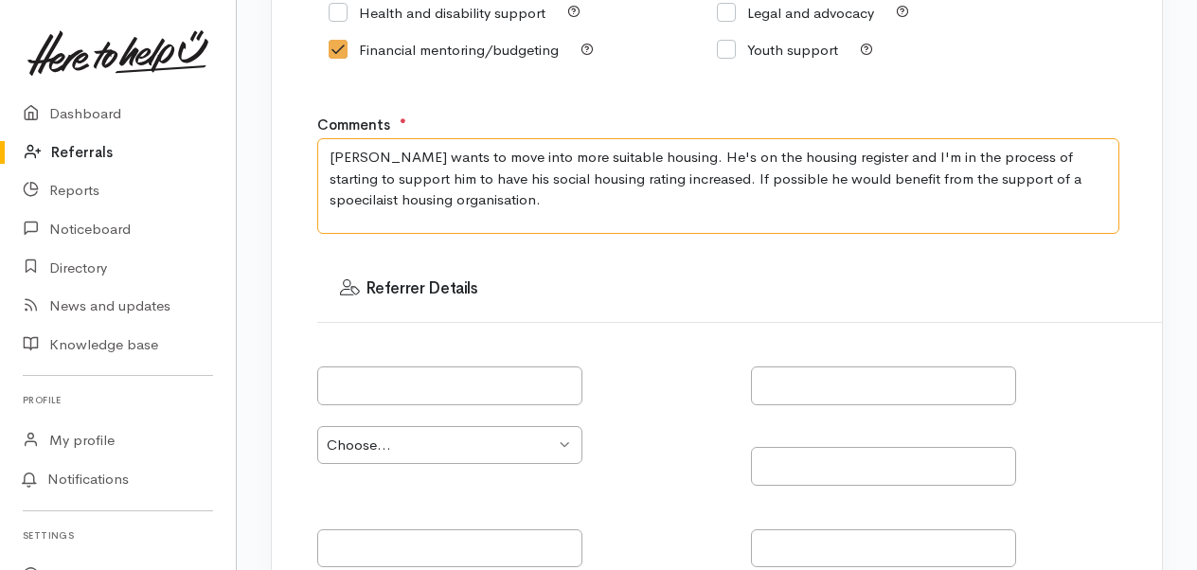
click at [262, 132] on div "Where Who What Step 1 of 3 Where is the help needed Location Auckland Waikato B…" at bounding box center [717, 256] width 960 height 1187
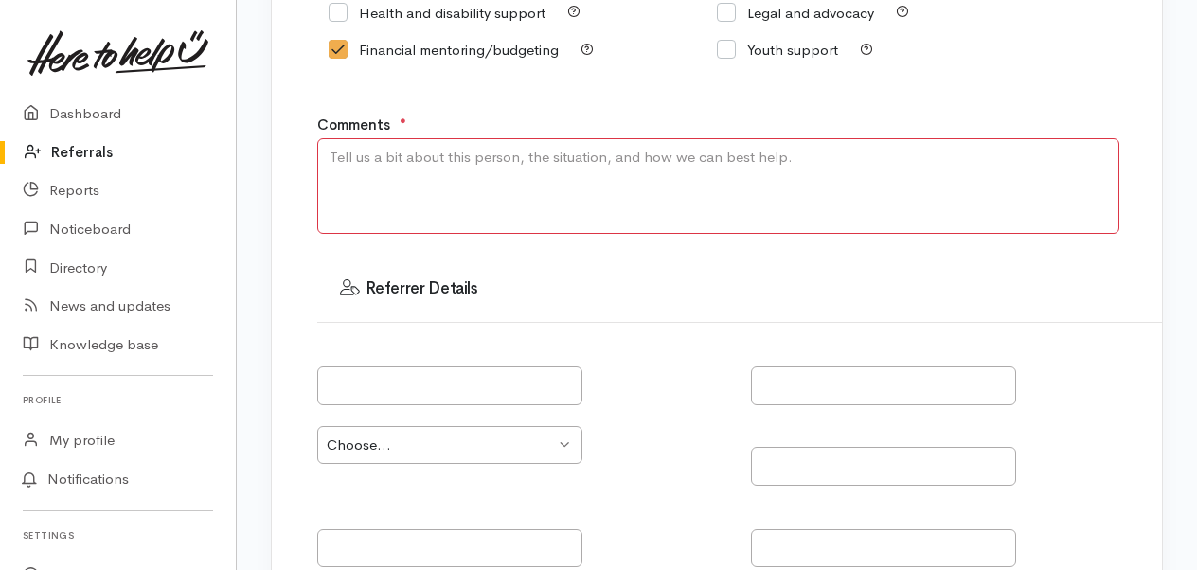
paste textarea "Tyrone wants to move into more suitable housing. He's on the housing register a…"
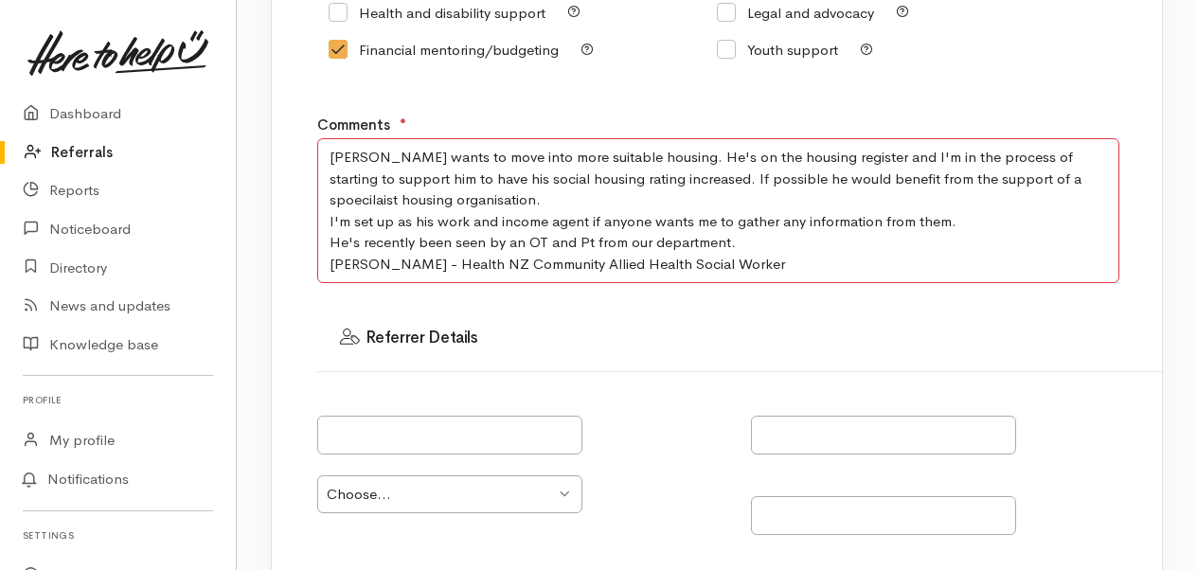
type textarea "Tyrone wants to move into more suitable housing. He's on the housing register a…"
click at [946, 343] on h3 "Referrer Details" at bounding box center [739, 338] width 799 height 19
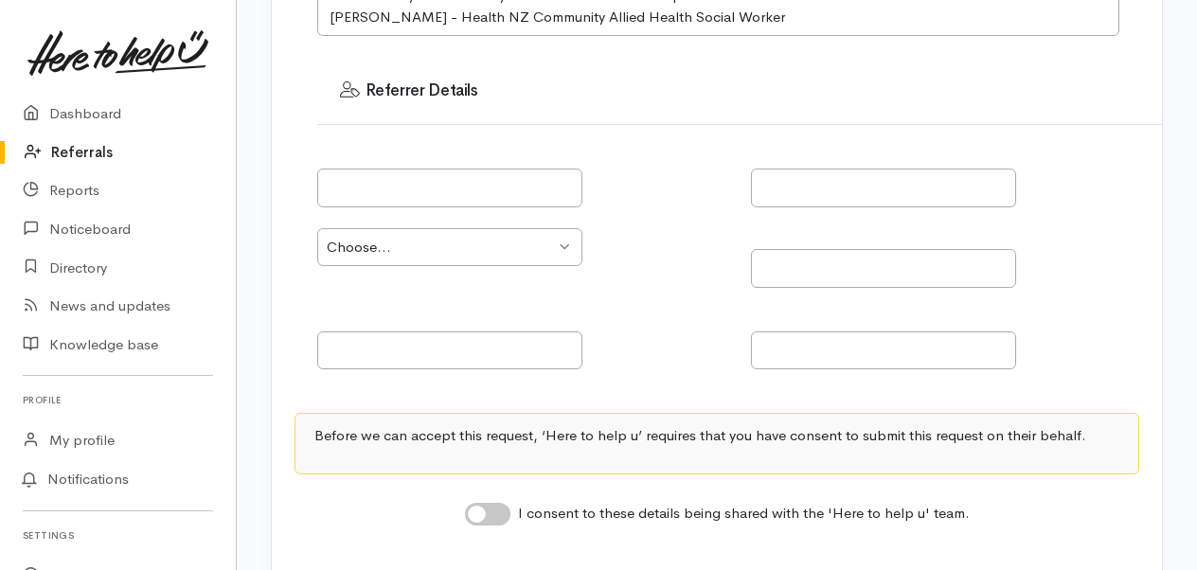
scroll to position [538, 0]
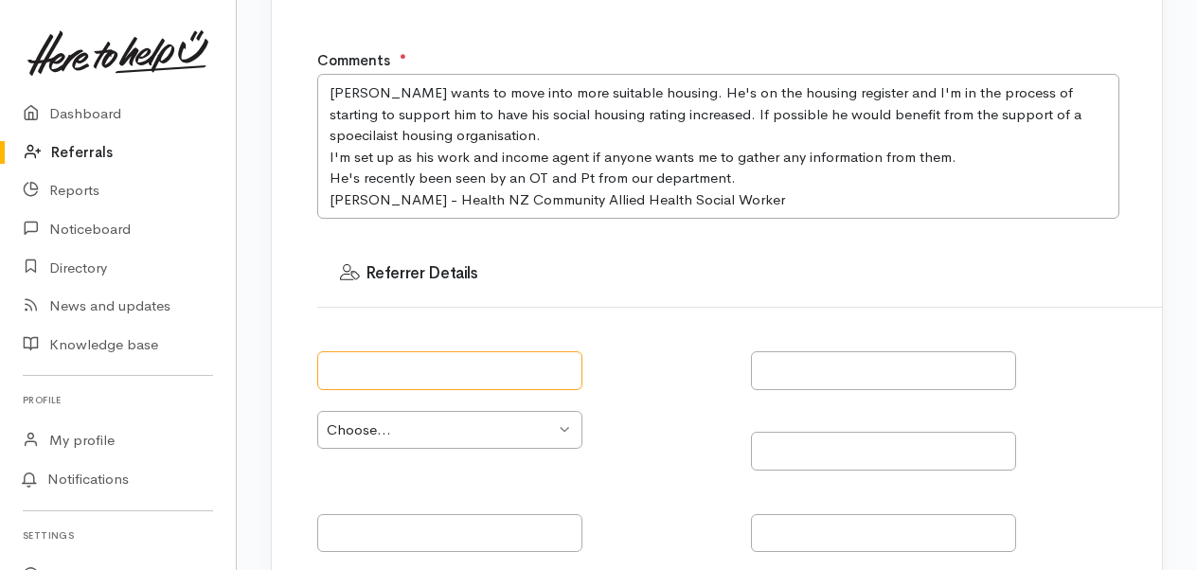
click at [438, 367] on input "text" at bounding box center [449, 370] width 265 height 39
type input "Jon Pearce"
click at [498, 419] on select "Choose... Community provider Health provider Government agency Other" at bounding box center [449, 430] width 265 height 39
select select "187"
click at [317, 411] on select "Choose... Community provider Health provider Government agency Other" at bounding box center [449, 430] width 265 height 39
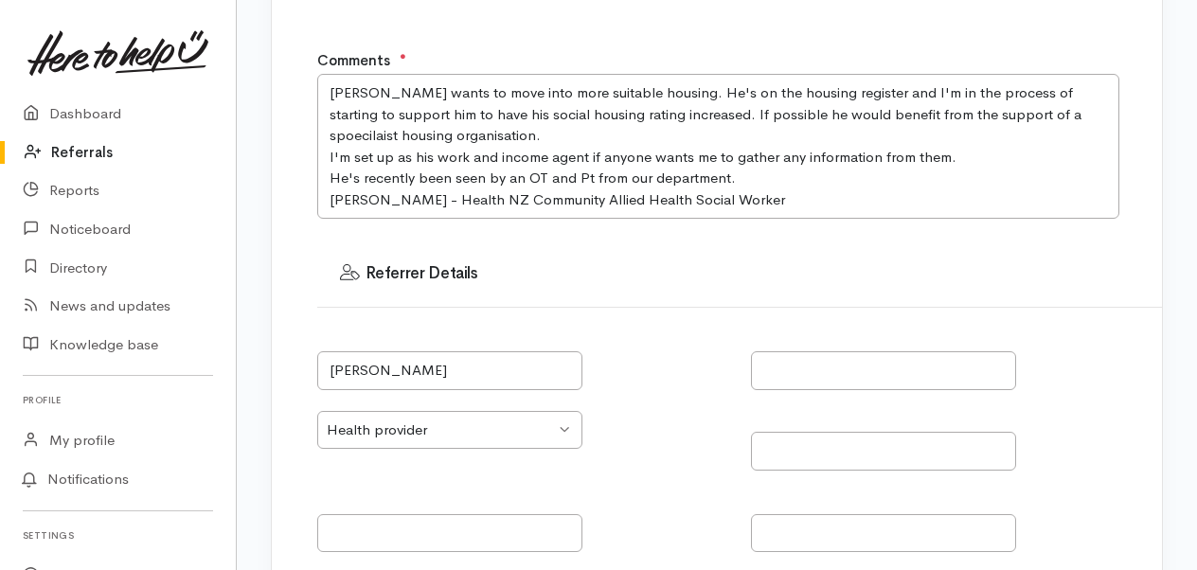
click at [572, 474] on div "Jon Pearce Choose... Community provider Health provider Government agency Other" at bounding box center [739, 452] width 867 height 243
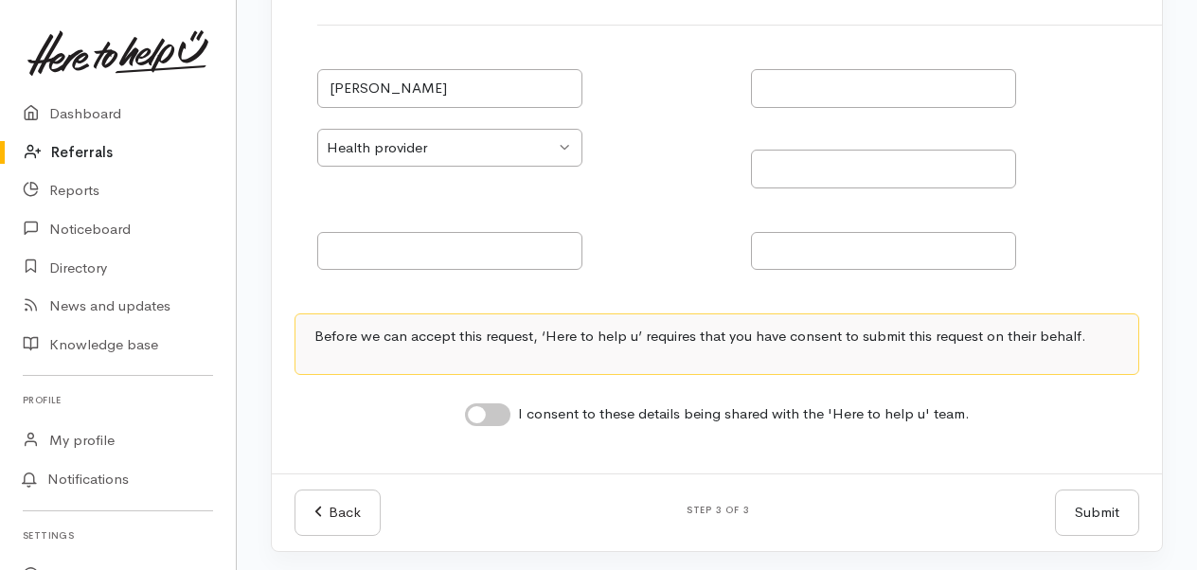
scroll to position [822, 0]
click at [472, 409] on input "I consent to these details being shared with the 'Here to help u' team." at bounding box center [487, 413] width 45 height 23
checkbox input "true"
click at [1111, 495] on button "Submit" at bounding box center [1097, 511] width 84 height 46
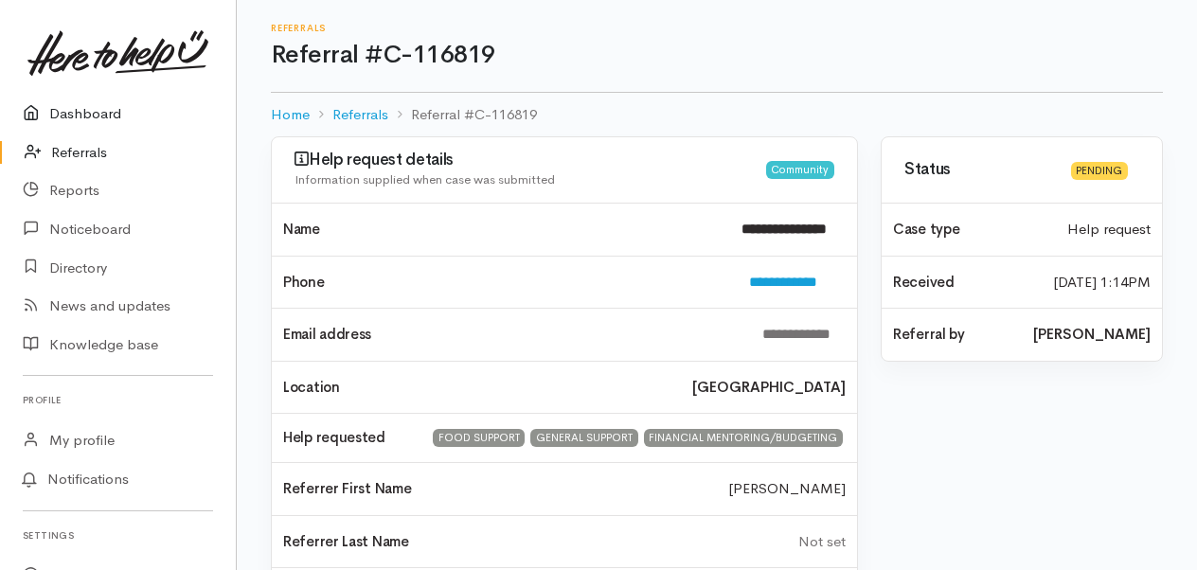
click at [92, 109] on link "Dashboard" at bounding box center [118, 114] width 236 height 39
